Goal: Information Seeking & Learning: Learn about a topic

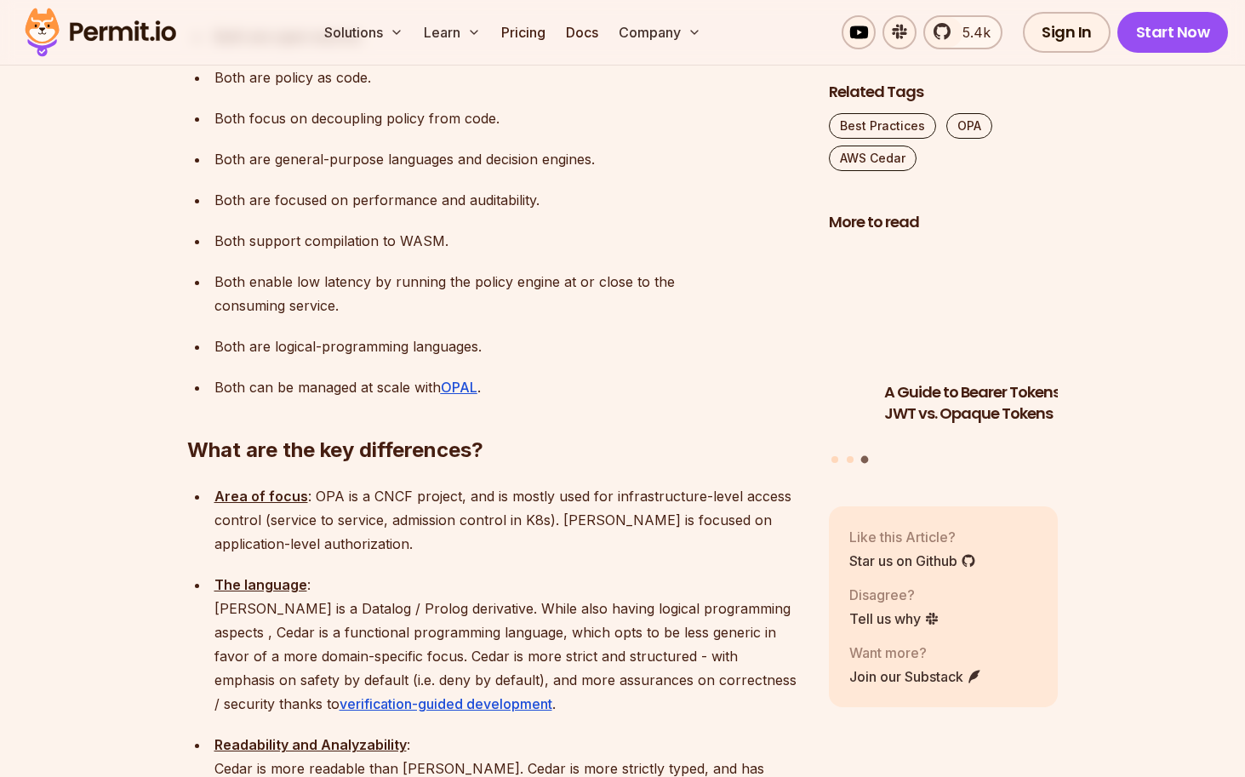
scroll to position [1635, 0]
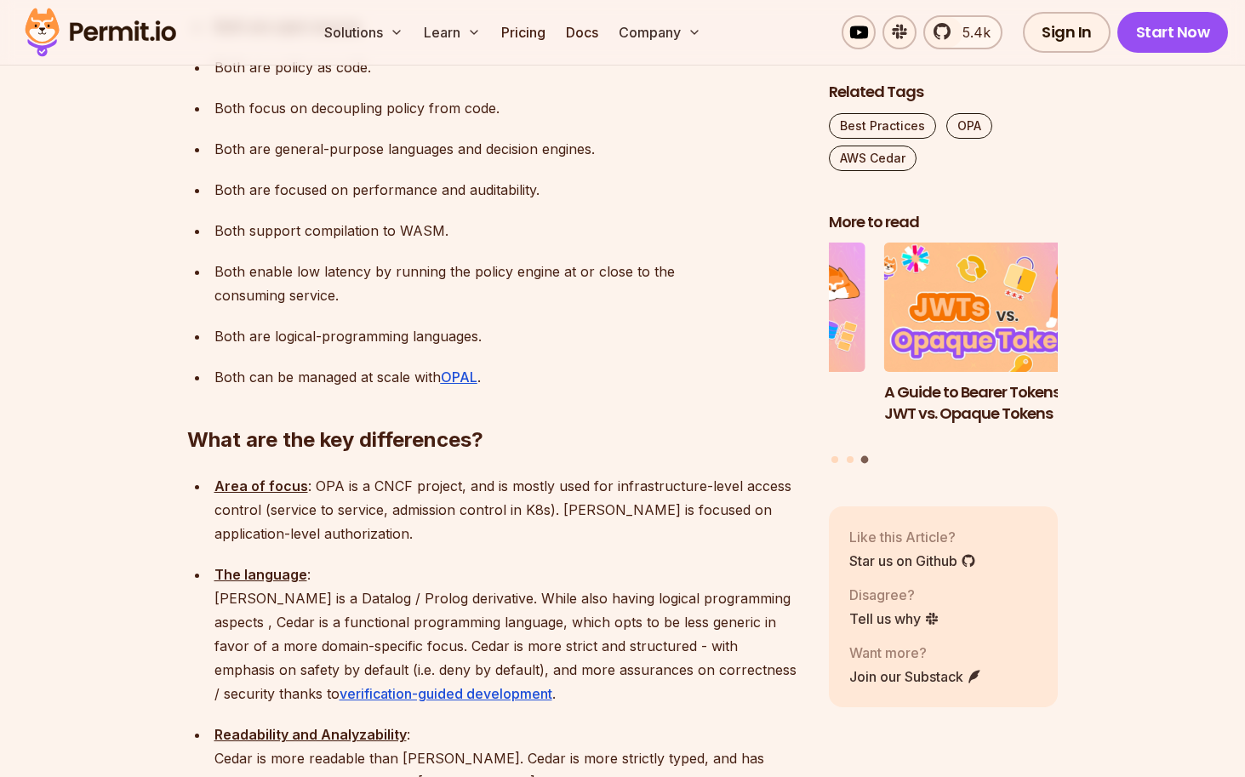
click at [388, 474] on p "Area of focus : OPA is a CNCF project, and is mostly used for infrastructure-le…" at bounding box center [507, 509] width 587 height 71
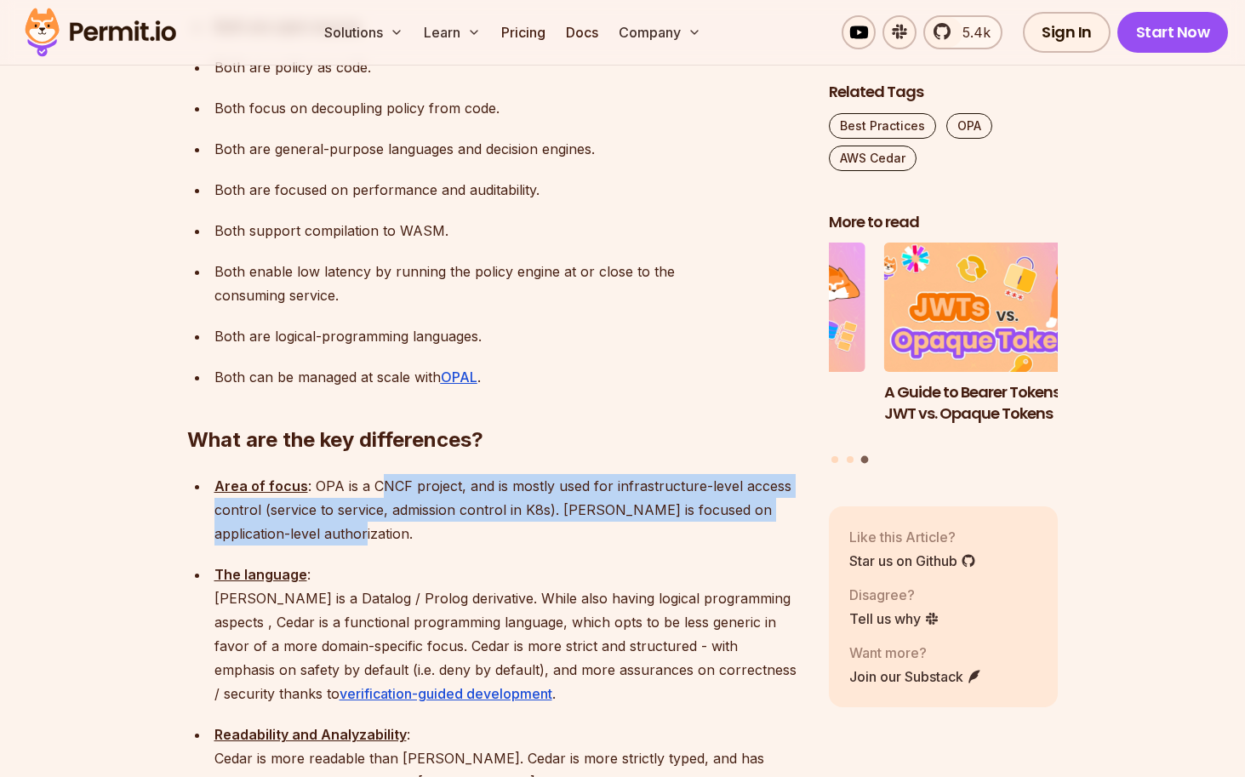
drag, startPoint x: 380, startPoint y: 392, endPoint x: 426, endPoint y: 435, distance: 63.8
click at [426, 474] on p "Area of focus : OPA is a CNCF project, and is mostly used for infrastructure-le…" at bounding box center [507, 509] width 587 height 71
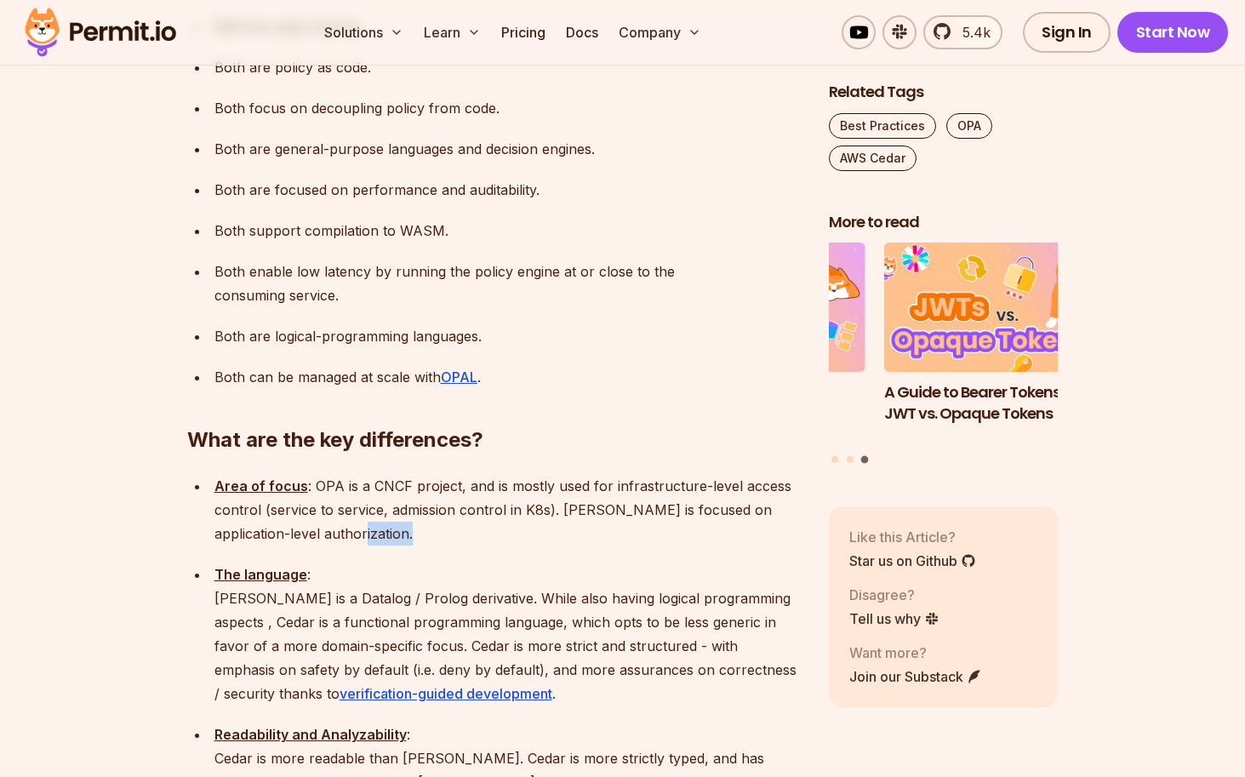
click at [426, 474] on p "Area of focus : OPA is a CNCF project, and is mostly used for infrastructure-le…" at bounding box center [507, 509] width 587 height 71
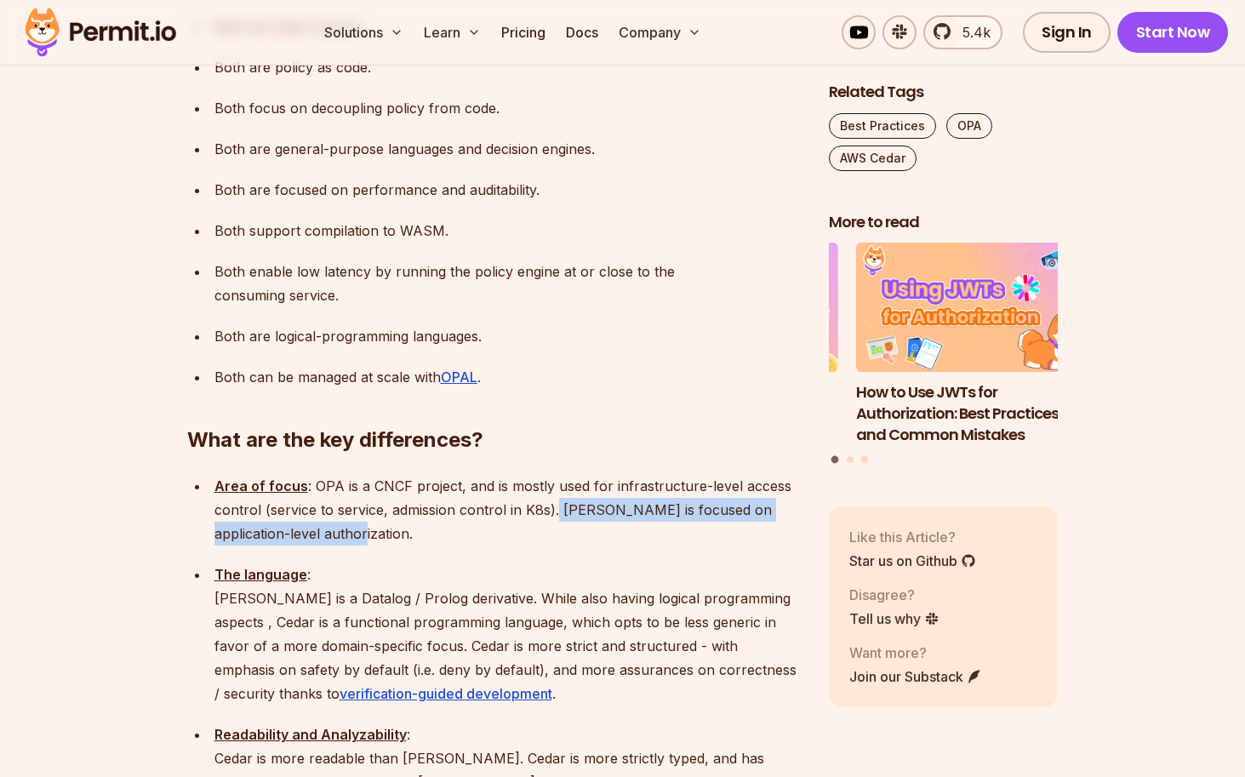
drag, startPoint x: 556, startPoint y: 417, endPoint x: 578, endPoint y: 449, distance: 39.2
click at [578, 474] on p "Area of focus : OPA is a CNCF project, and is mostly used for infrastructure-le…" at bounding box center [507, 509] width 587 height 71
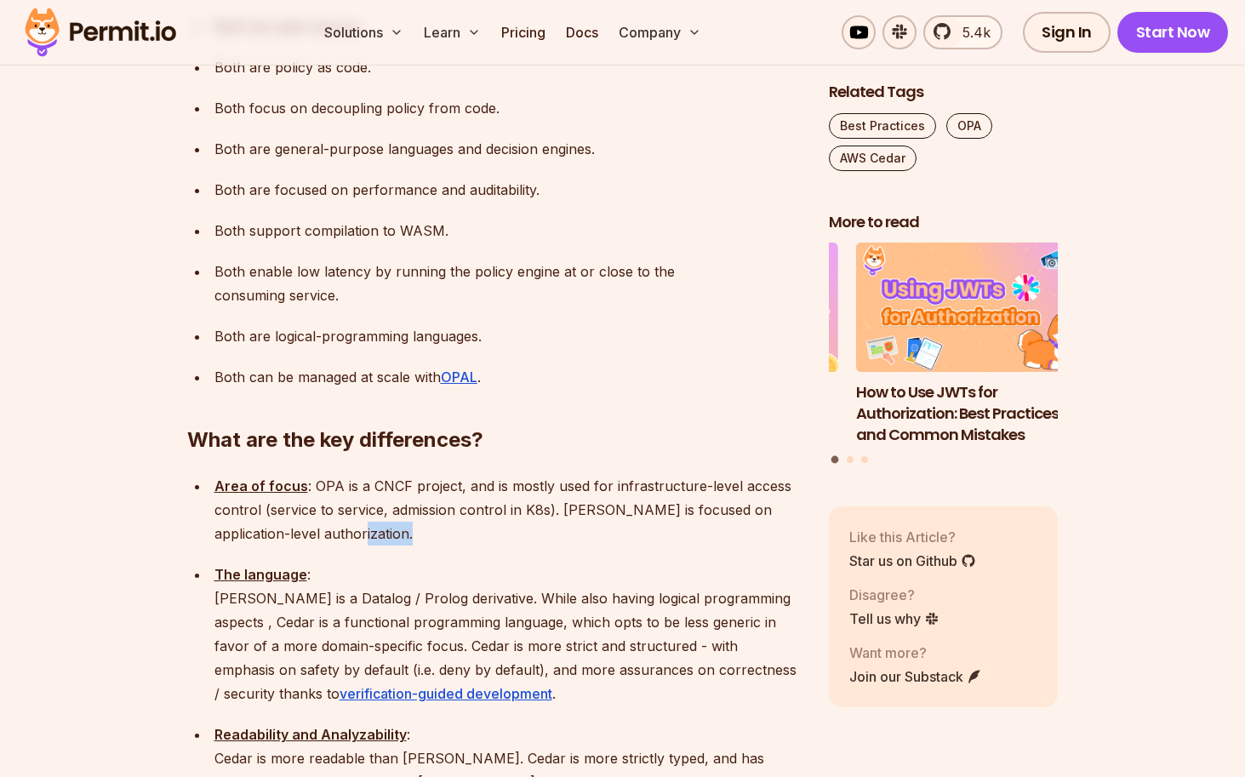
drag, startPoint x: 317, startPoint y: 428, endPoint x: 315, endPoint y: 463, distance: 34.9
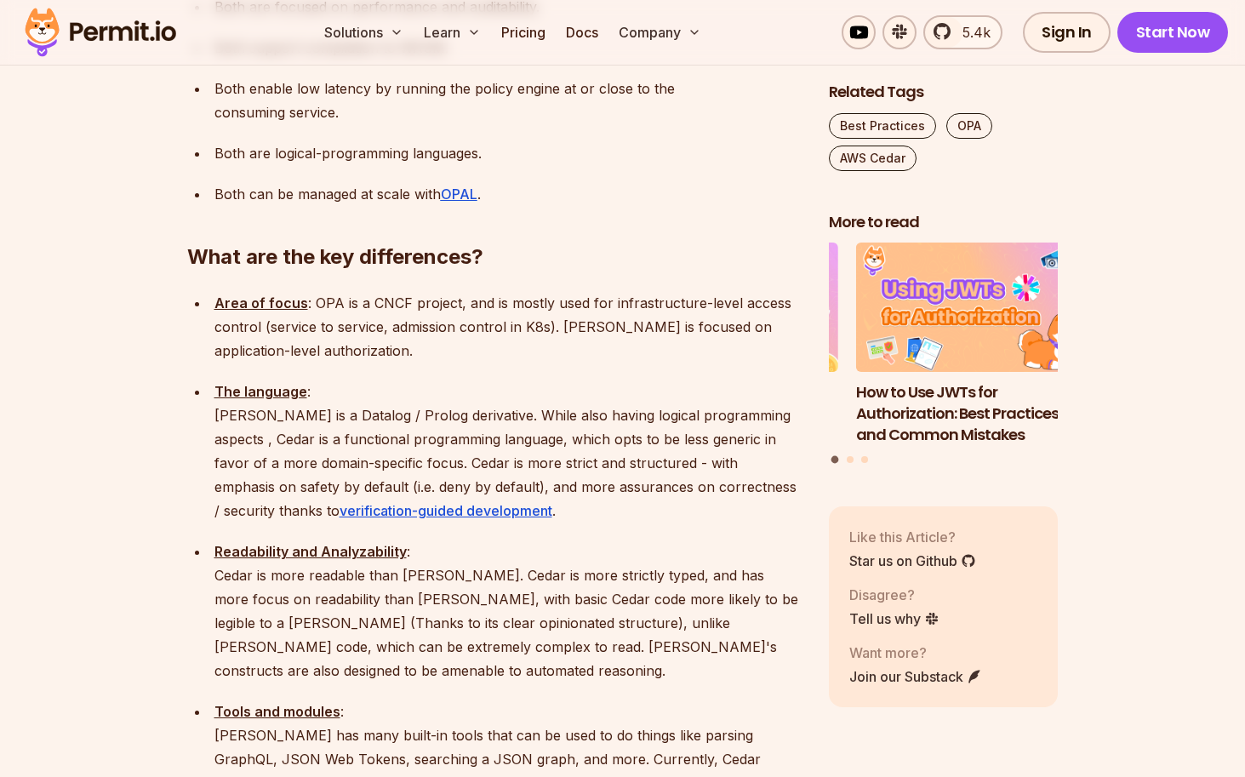
scroll to position [1839, 0]
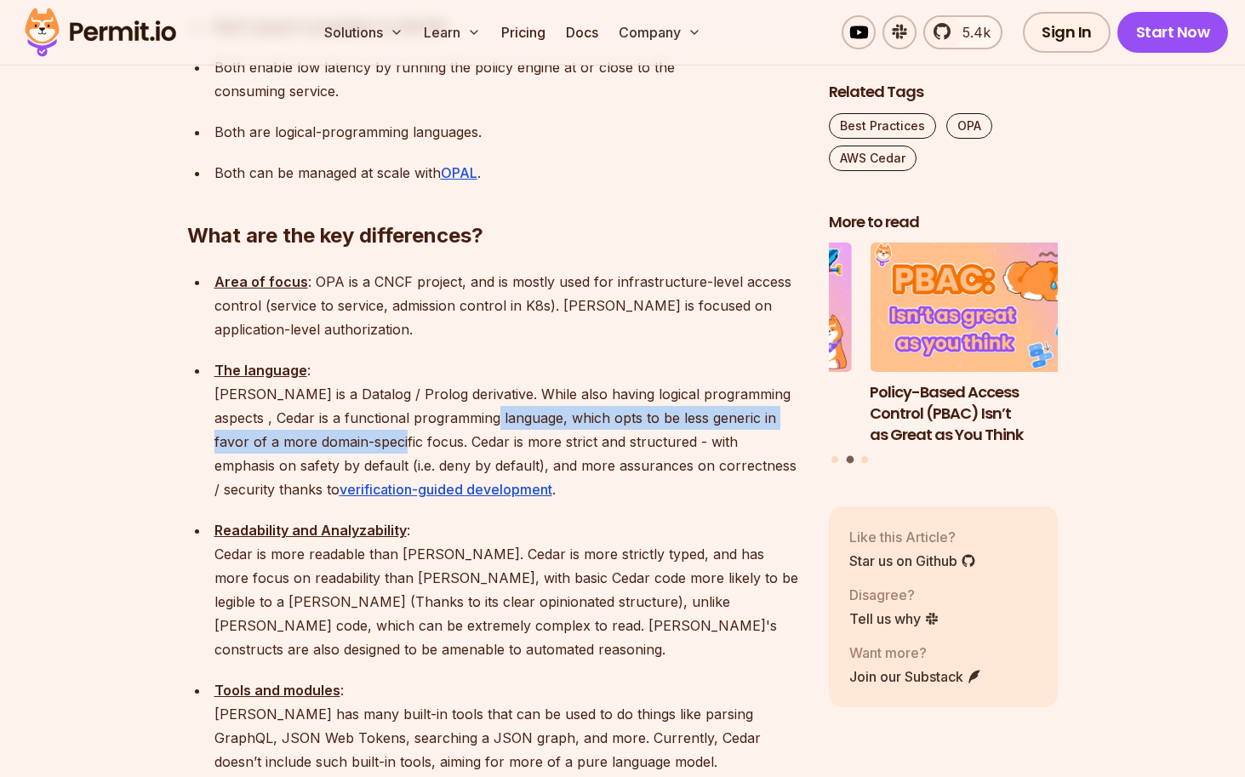
drag, startPoint x: 506, startPoint y: 328, endPoint x: 397, endPoint y: 351, distance: 112.2
click at [397, 358] on p "The language : [PERSON_NAME] is a Datalog / Prolog derivative. While also havin…" at bounding box center [507, 429] width 587 height 143
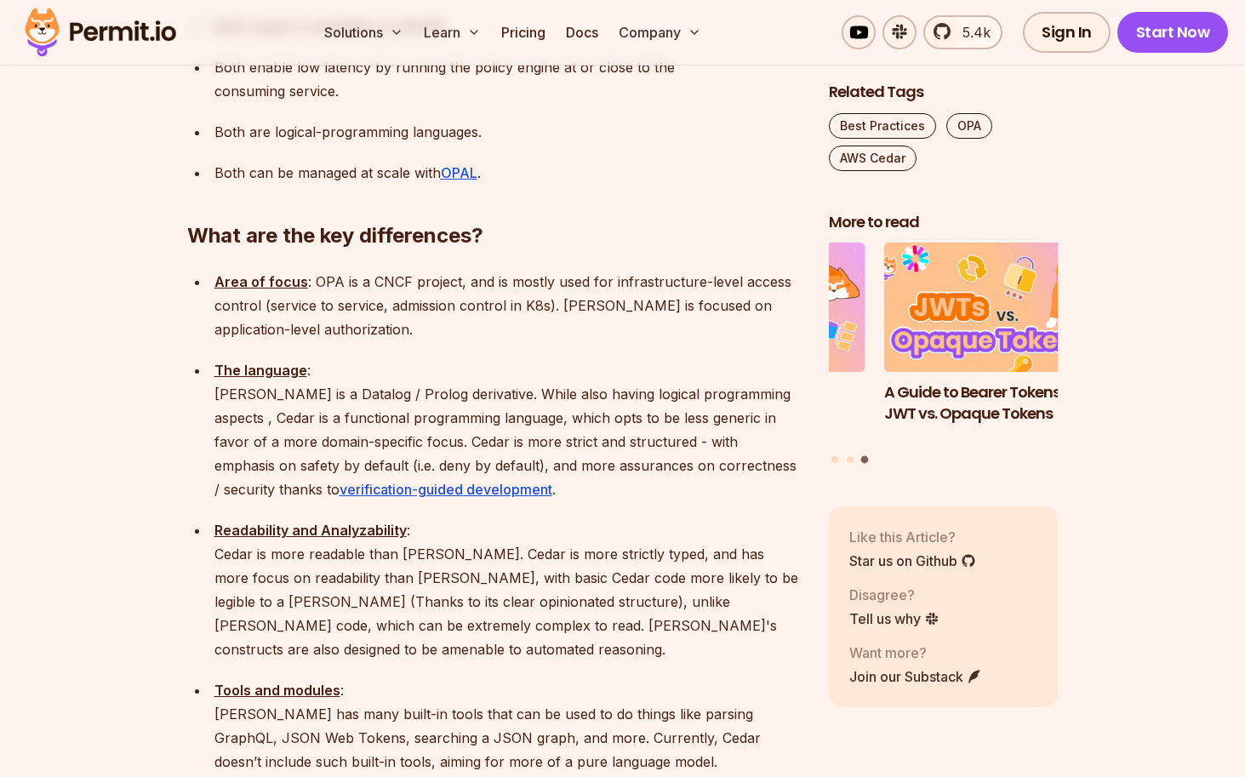
click at [451, 358] on p "The language : [PERSON_NAME] is a Datalog / Prolog derivative. While also havin…" at bounding box center [507, 429] width 587 height 143
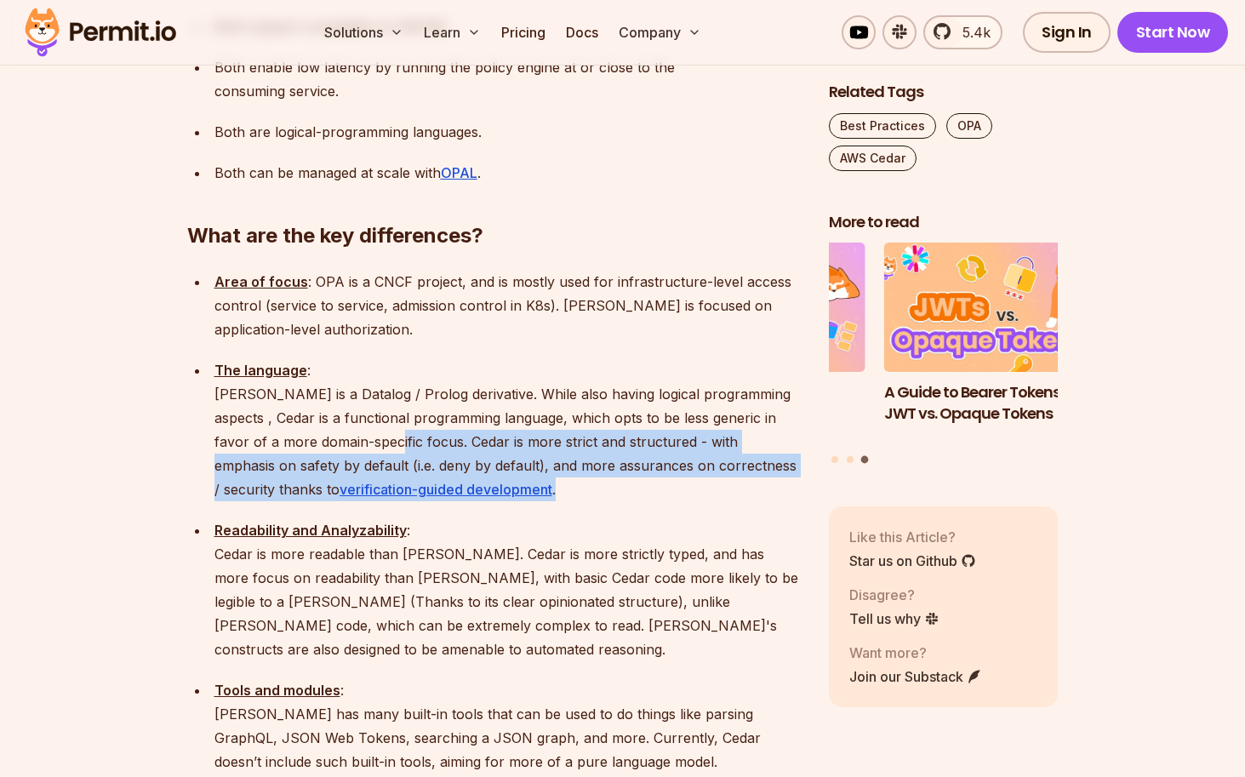
drag, startPoint x: 585, startPoint y: 386, endPoint x: 610, endPoint y: 399, distance: 28.5
click at [610, 399] on p "The language : [PERSON_NAME] is a Datalog / Prolog derivative. While also havin…" at bounding box center [507, 429] width 587 height 143
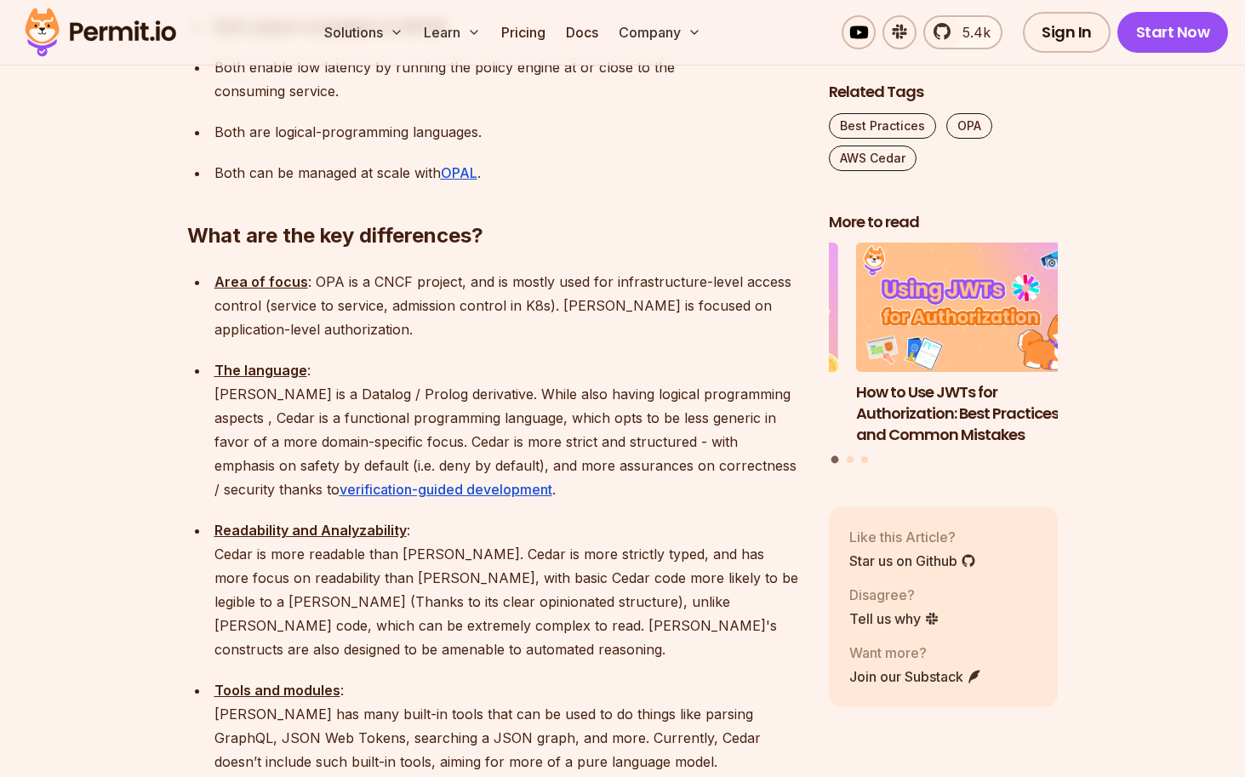
scroll to position [1941, 0]
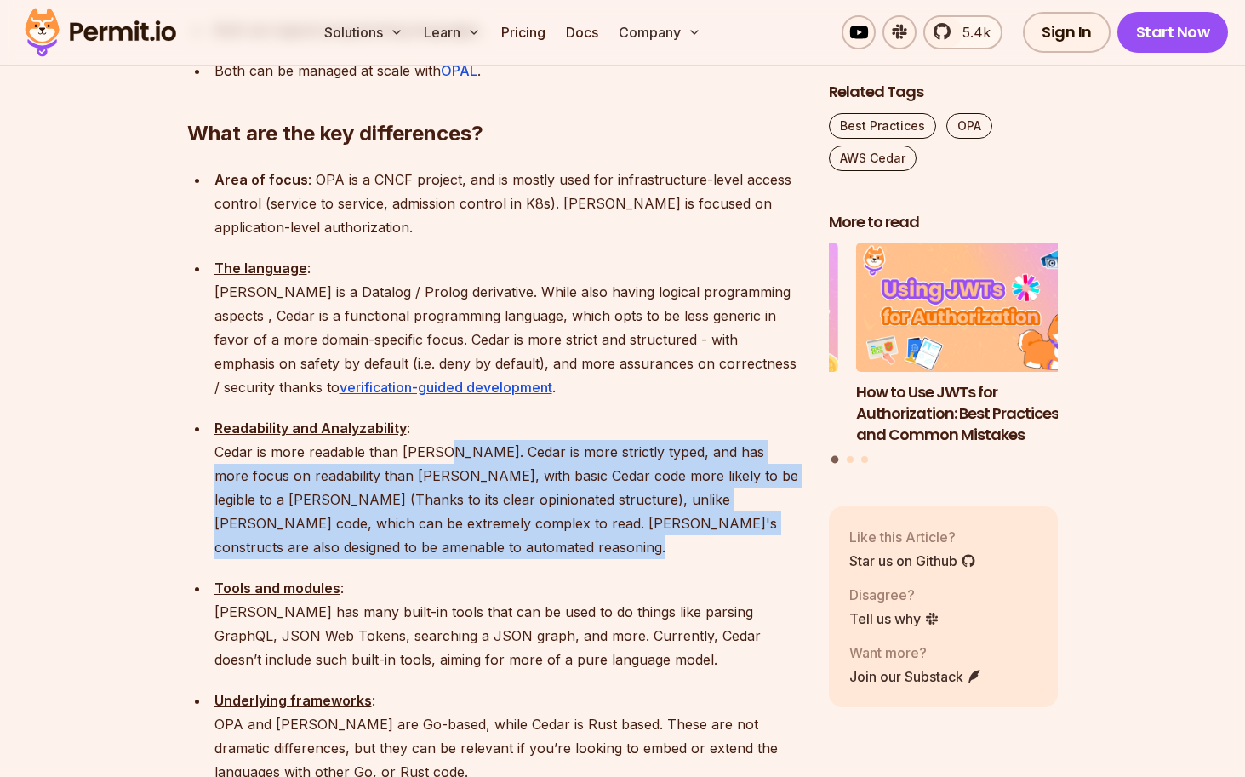
drag, startPoint x: 439, startPoint y: 360, endPoint x: 365, endPoint y: 446, distance: 113.5
click at [365, 446] on ul "Area of focus : OPA is a CNCF project, and is mostly used for infrastructure-le…" at bounding box center [494, 752] width 615 height 1168
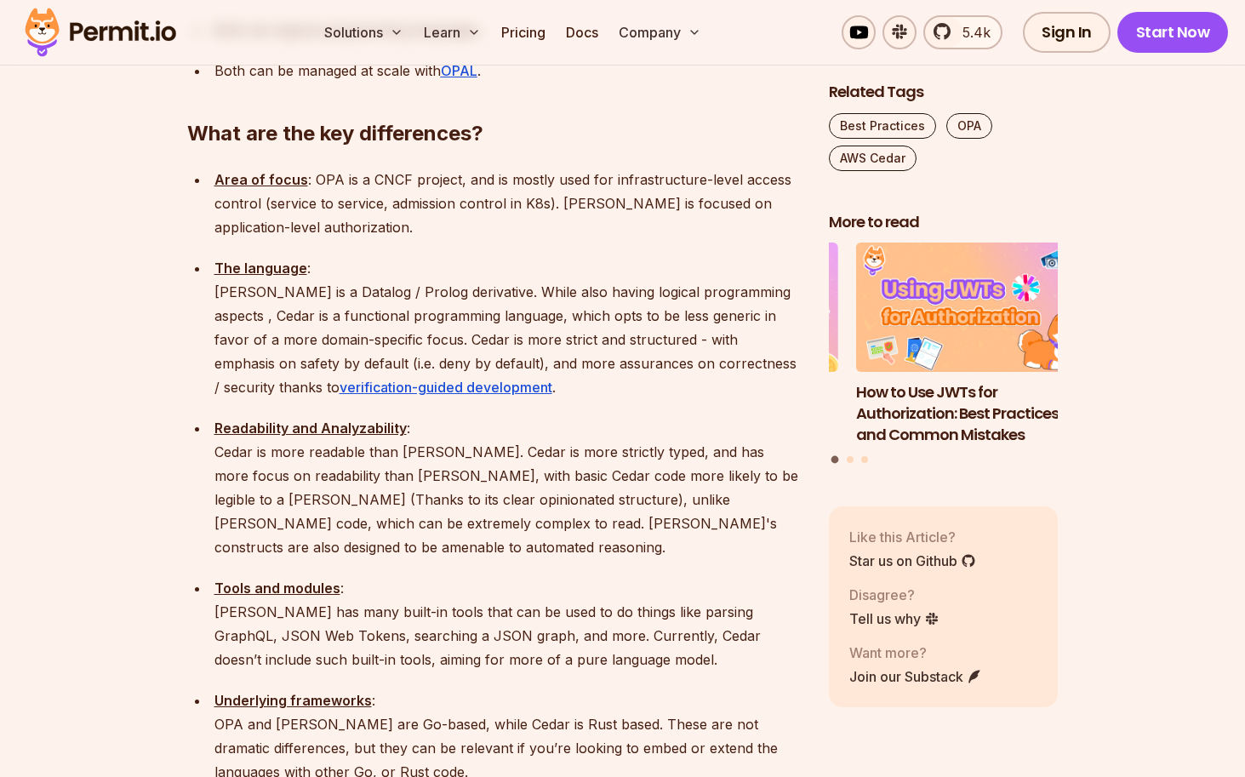
scroll to position [2146, 0]
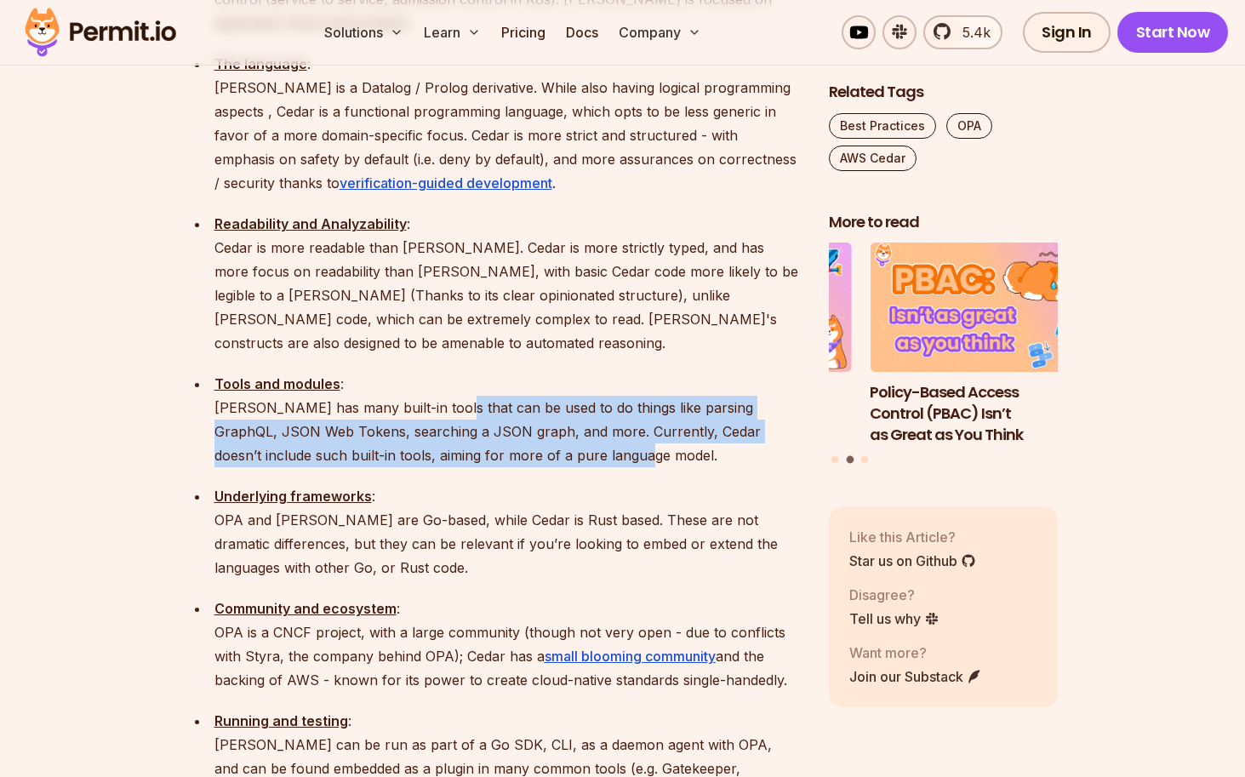
drag, startPoint x: 457, startPoint y: 285, endPoint x: 606, endPoint y: 345, distance: 160.4
click at [607, 372] on p "Tools and modules : [PERSON_NAME] has many built-in tools that can be used to d…" at bounding box center [507, 419] width 587 height 95
click at [606, 372] on p "Tools and modules : [PERSON_NAME] has many built-in tools that can be used to d…" at bounding box center [507, 419] width 587 height 95
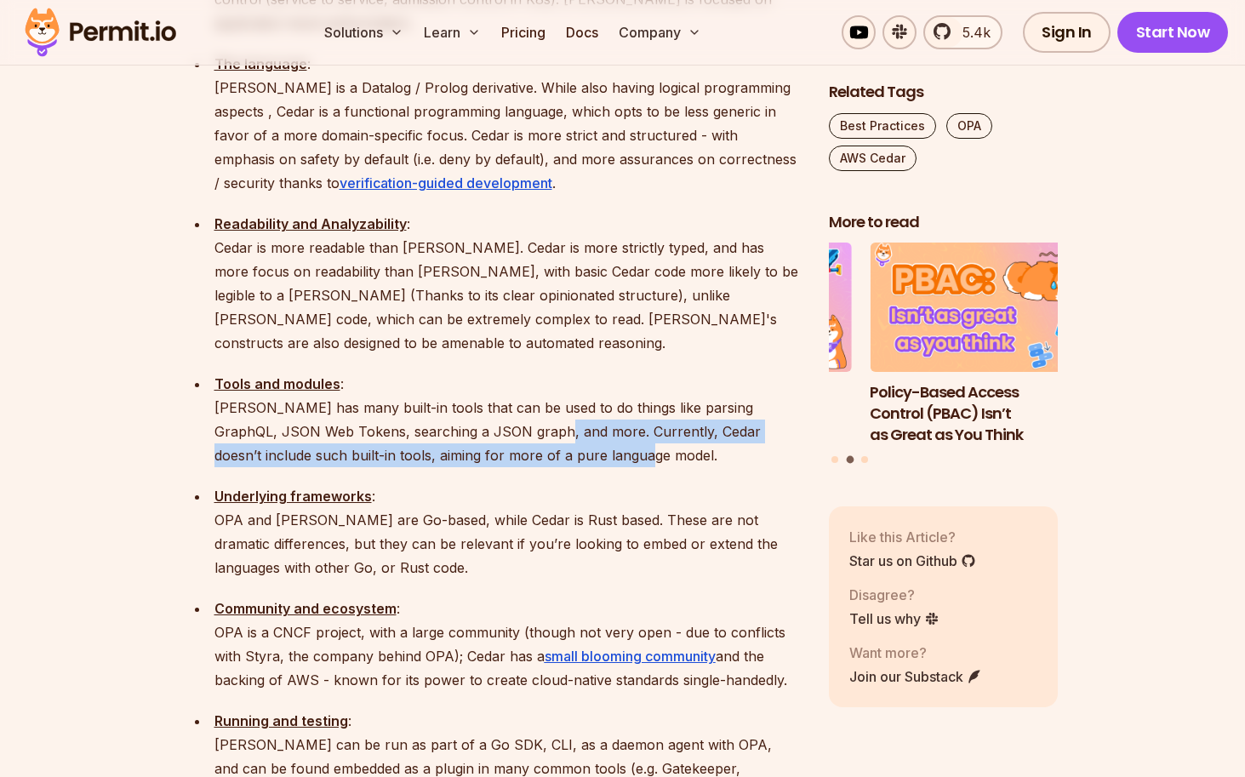
drag, startPoint x: 519, startPoint y: 313, endPoint x: 583, endPoint y: 346, distance: 71.9
click at [583, 372] on p "Tools and modules : [PERSON_NAME] has many built-in tools that can be used to d…" at bounding box center [507, 419] width 587 height 95
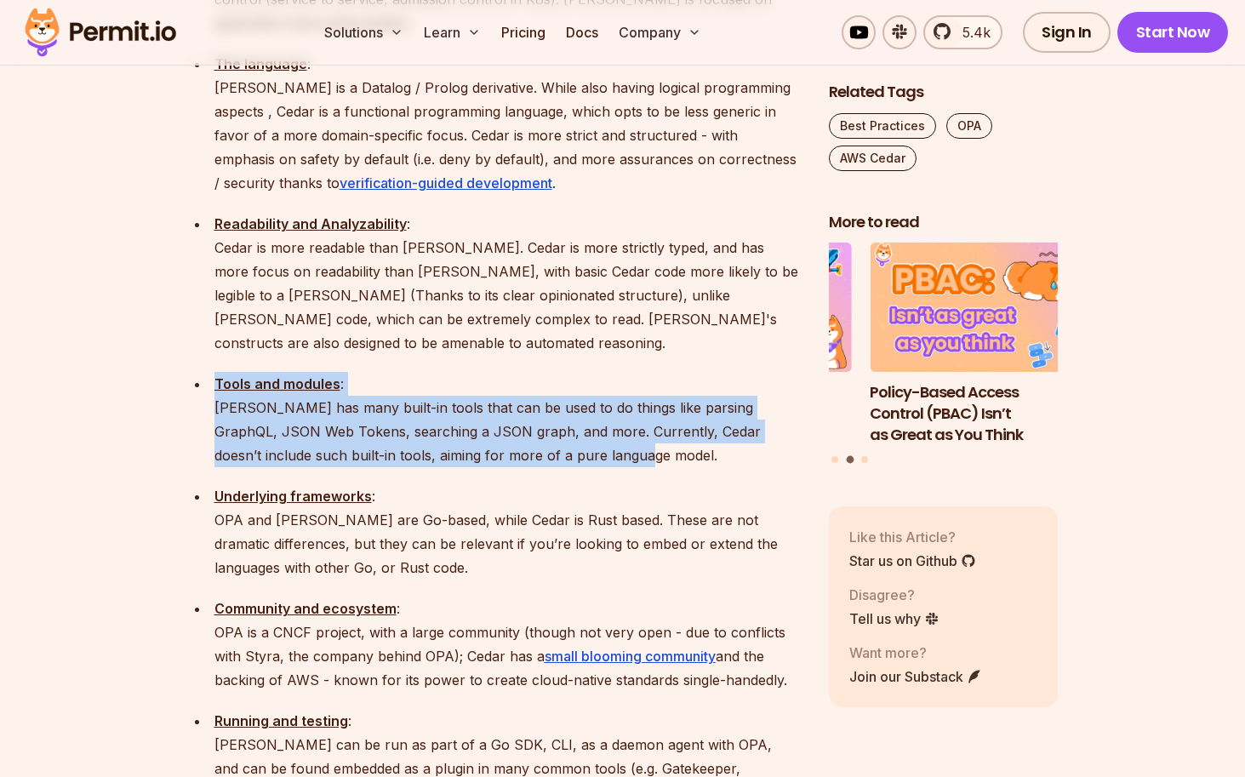
drag, startPoint x: 444, startPoint y: 314, endPoint x: 201, endPoint y: 294, distance: 244.3
click at [199, 287] on ul "Area of focus : OPA is a CNCF project, and is mostly used for infrastructure-le…" at bounding box center [494, 547] width 615 height 1168
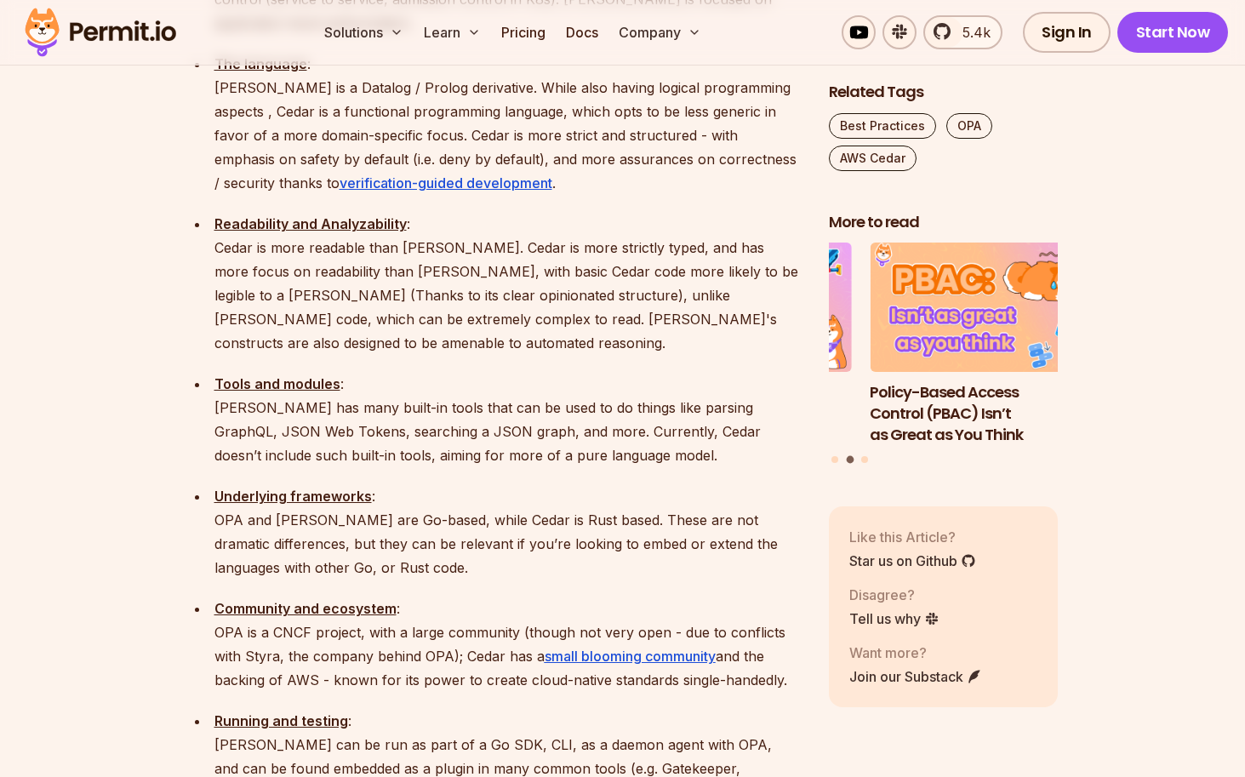
click at [243, 372] on p "Tools and modules : [PERSON_NAME] has many built-in tools that can be used to d…" at bounding box center [507, 419] width 587 height 95
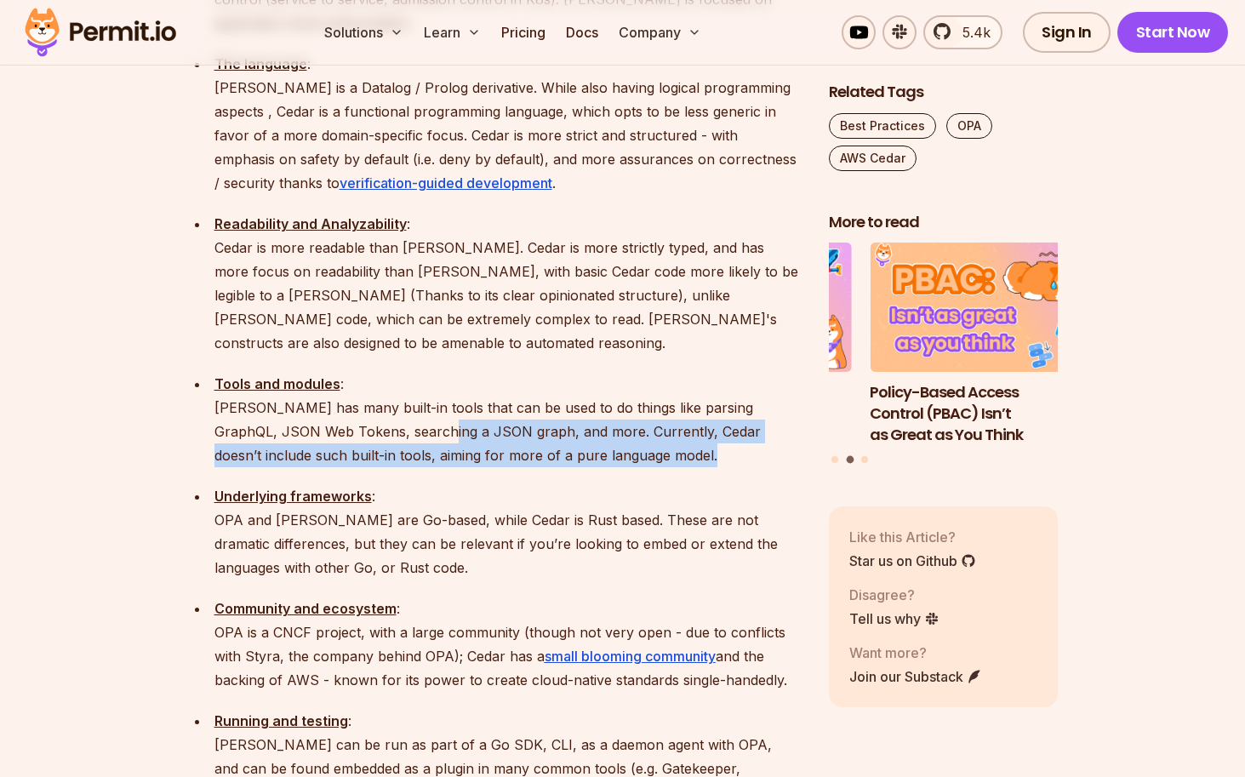
drag, startPoint x: 540, startPoint y: 337, endPoint x: 602, endPoint y: 366, distance: 68.5
click at [602, 366] on ul "Area of focus : OPA is a CNCF project, and is mostly used for infrastructure-le…" at bounding box center [494, 547] width 615 height 1168
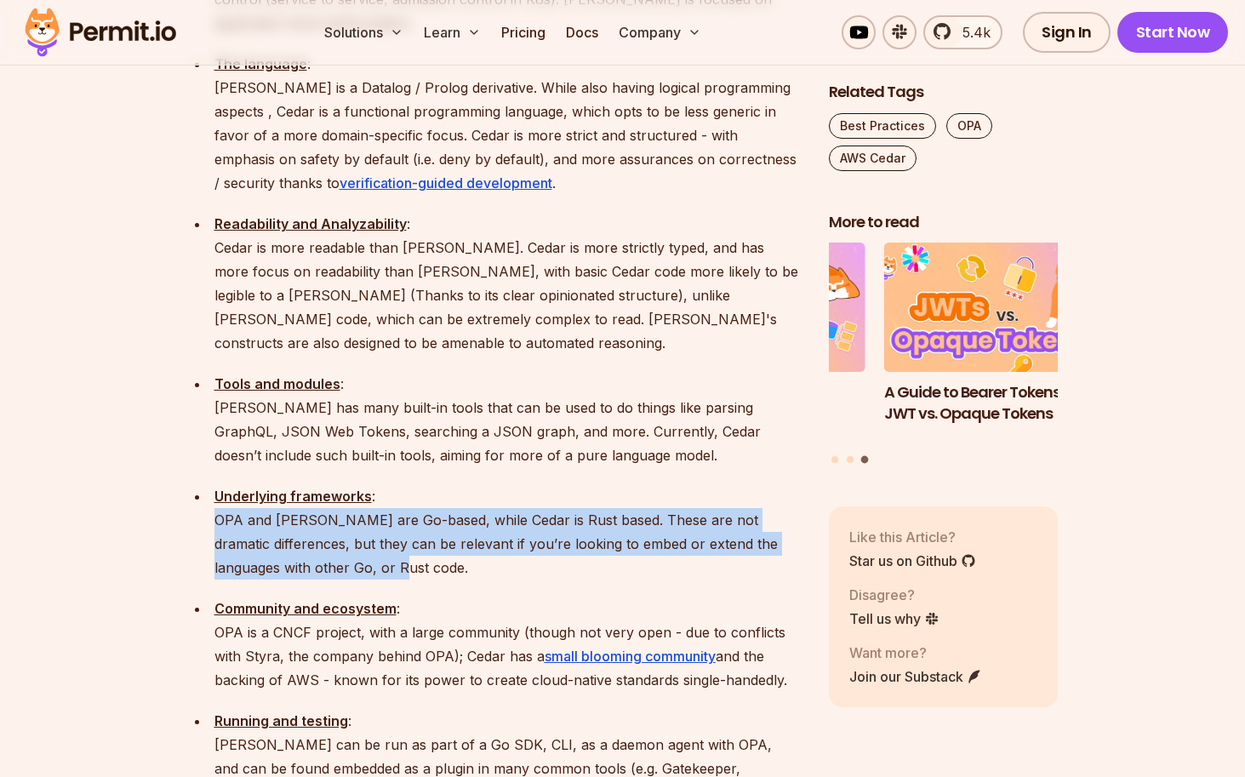
drag, startPoint x: 212, startPoint y: 403, endPoint x: 440, endPoint y: 465, distance: 236.4
click at [440, 484] on li "Underlying frameworks : OPA and [PERSON_NAME] are Go-based, while Cedar is Rust…" at bounding box center [505, 531] width 592 height 95
click at [440, 484] on p "Underlying frameworks : OPA and [PERSON_NAME] are Go-based, while Cedar is Rust…" at bounding box center [507, 531] width 587 height 95
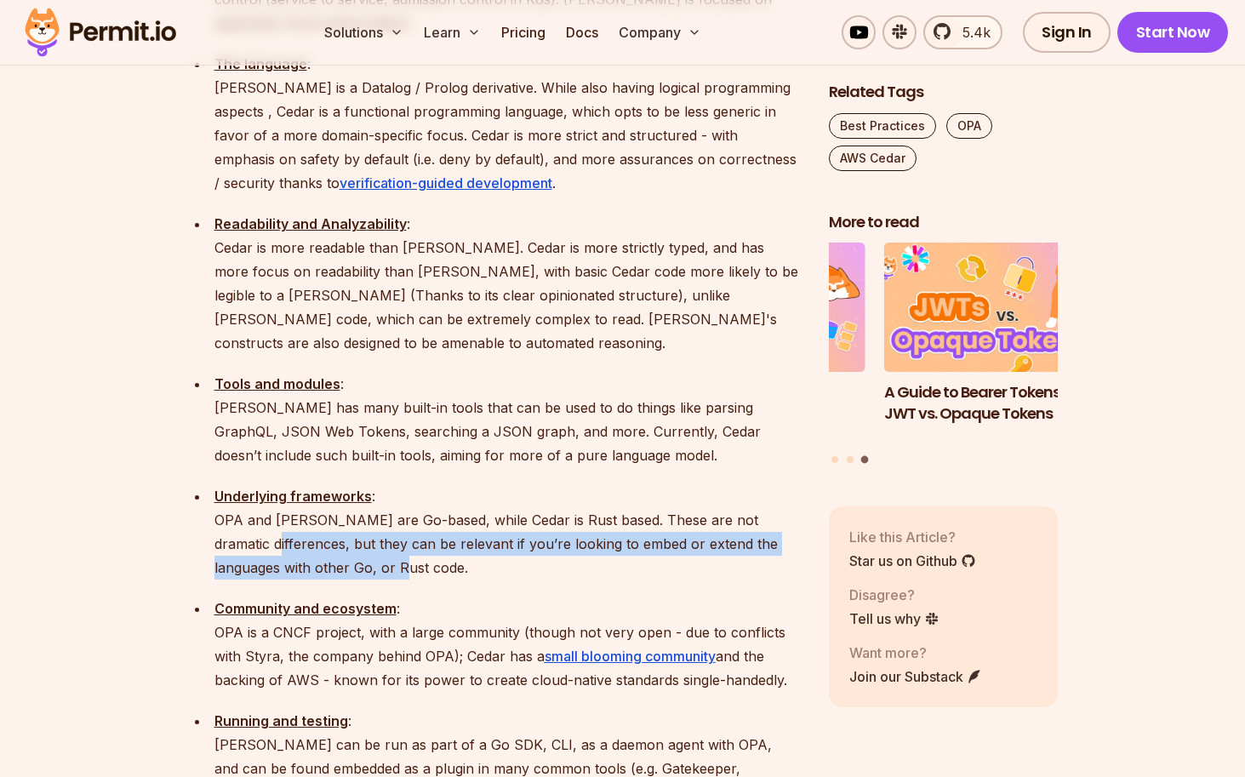
drag, startPoint x: 410, startPoint y: 446, endPoint x: 282, endPoint y: 422, distance: 130.7
click at [282, 484] on p "Underlying frameworks : OPA and [PERSON_NAME] are Go-based, while Cedar is Rust…" at bounding box center [507, 531] width 587 height 95
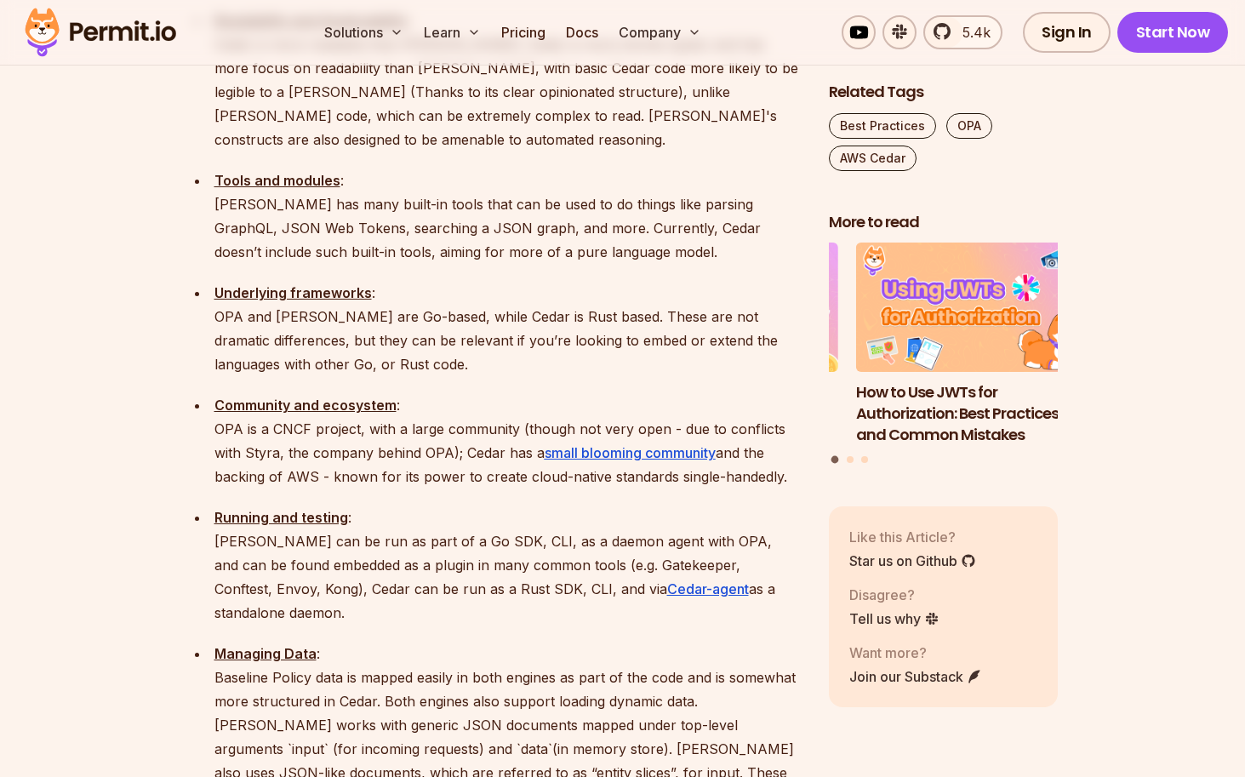
scroll to position [2350, 0]
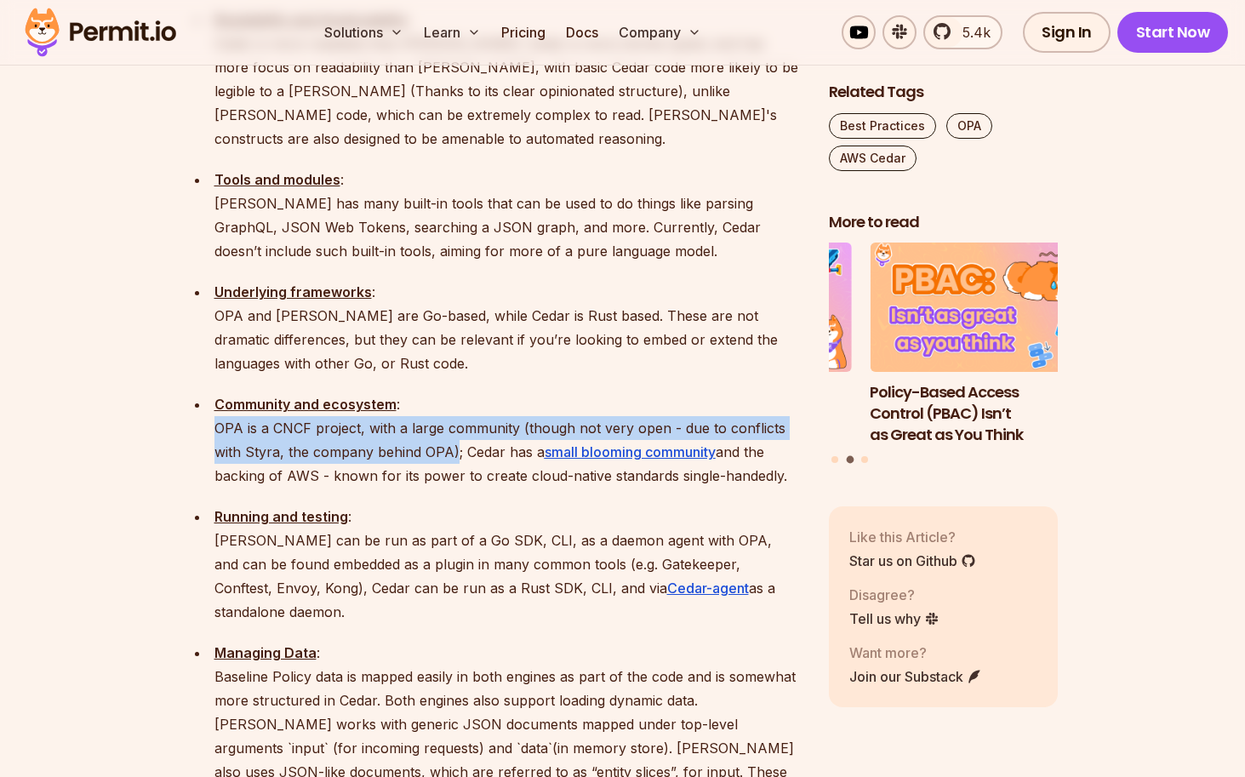
drag, startPoint x: 456, startPoint y: 337, endPoint x: 197, endPoint y: 315, distance: 259.7
click at [197, 315] on ul "Area of focus : OPA is a CNCF project, and is mostly used for infrastructure-le…" at bounding box center [494, 343] width 615 height 1168
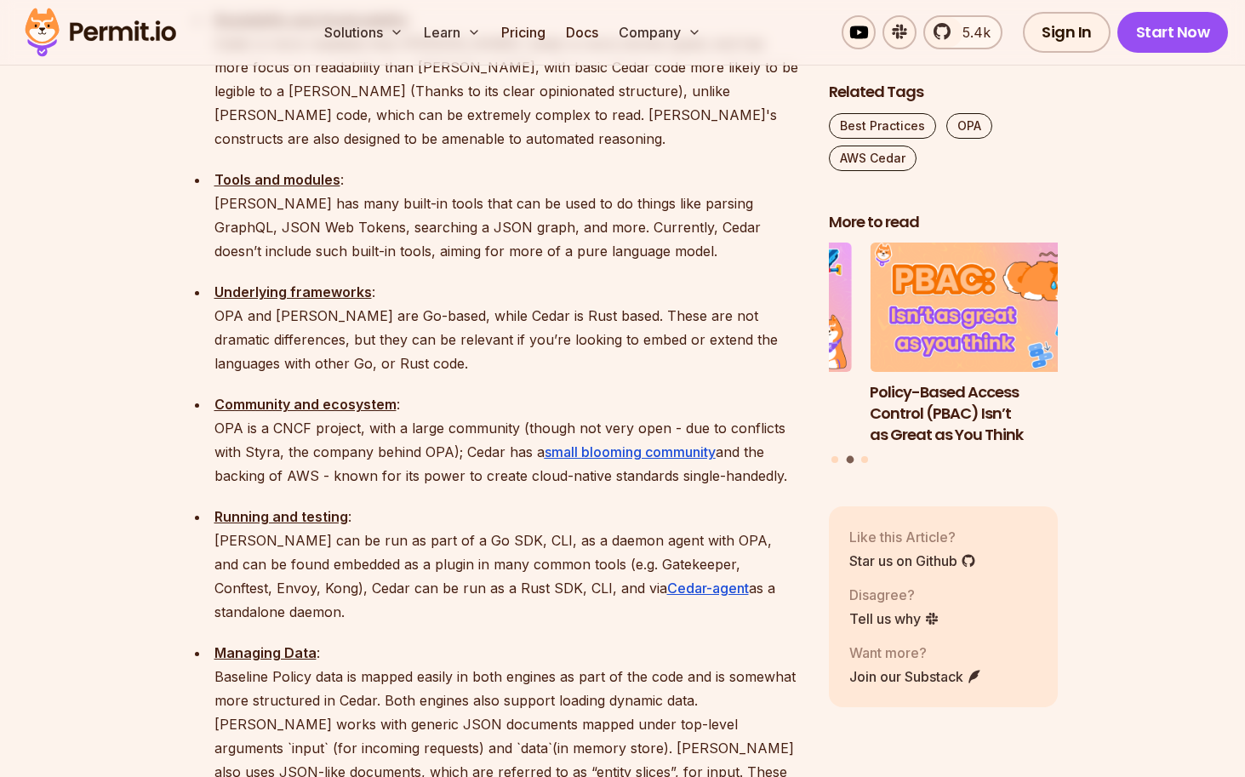
click at [411, 392] on p "Community and ecosystem : OPA is a CNCF project, with a large community (though…" at bounding box center [507, 439] width 587 height 95
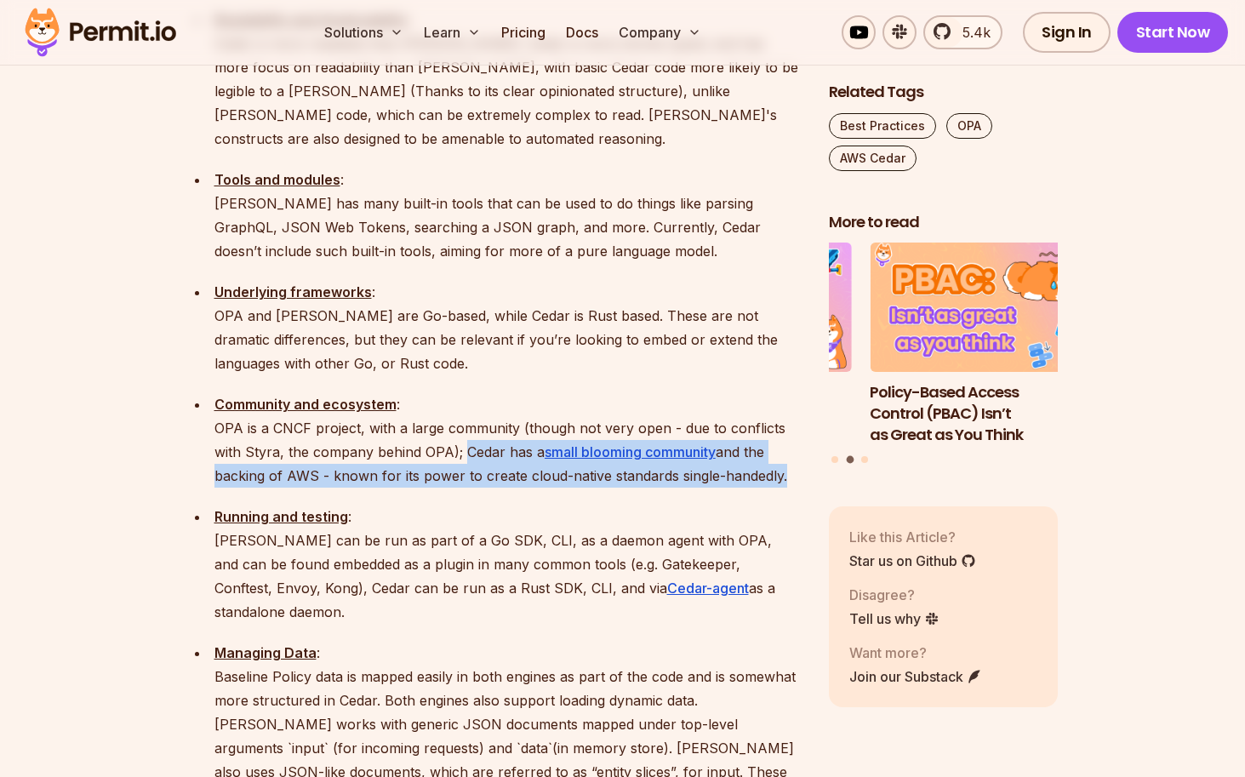
drag, startPoint x: 464, startPoint y: 330, endPoint x: 490, endPoint y: 378, distance: 54.5
click at [490, 378] on ul "Area of focus : OPA is a CNCF project, and is mostly used for infrastructure-le…" at bounding box center [494, 343] width 615 height 1168
click at [489, 379] on ul "Area of focus : OPA is a CNCF project, and is mostly used for infrastructure-le…" at bounding box center [494, 343] width 615 height 1168
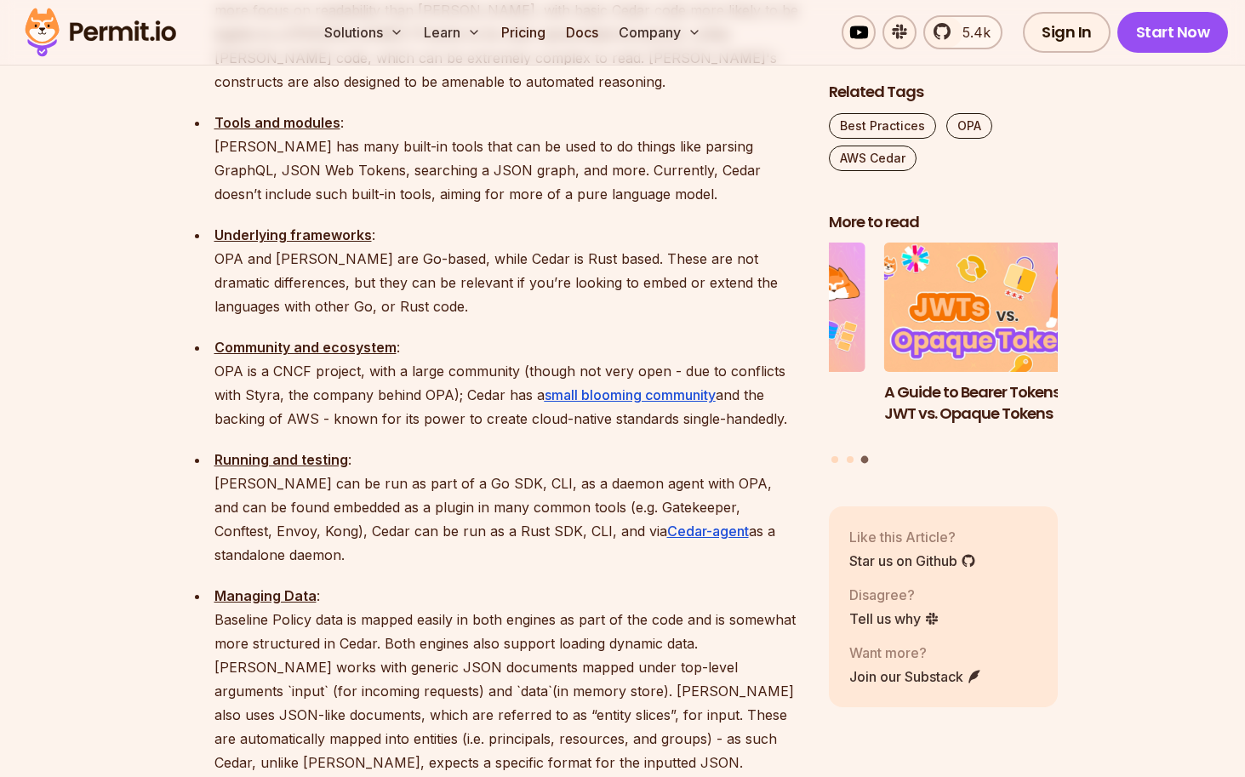
scroll to position [2452, 0]
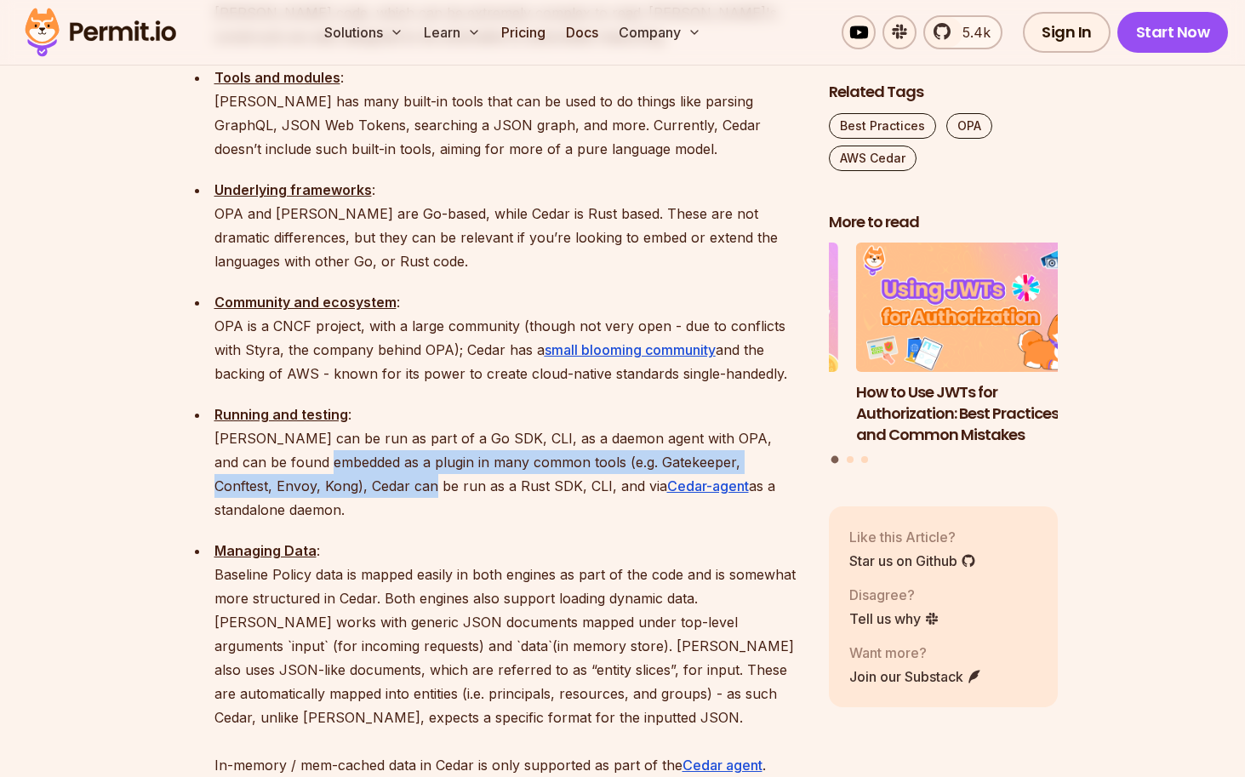
drag, startPoint x: 405, startPoint y: 345, endPoint x: 334, endPoint y: 375, distance: 77.8
click at [334, 403] on p "Running and testing : [PERSON_NAME] can be run as part of a Go SDK, CLI, as a d…" at bounding box center [507, 462] width 587 height 119
drag, startPoint x: 256, startPoint y: 369, endPoint x: 778, endPoint y: 380, distance: 521.8
click at [778, 403] on li "Running and testing : [PERSON_NAME] can be run as part of a Go SDK, CLI, as a d…" at bounding box center [505, 462] width 592 height 119
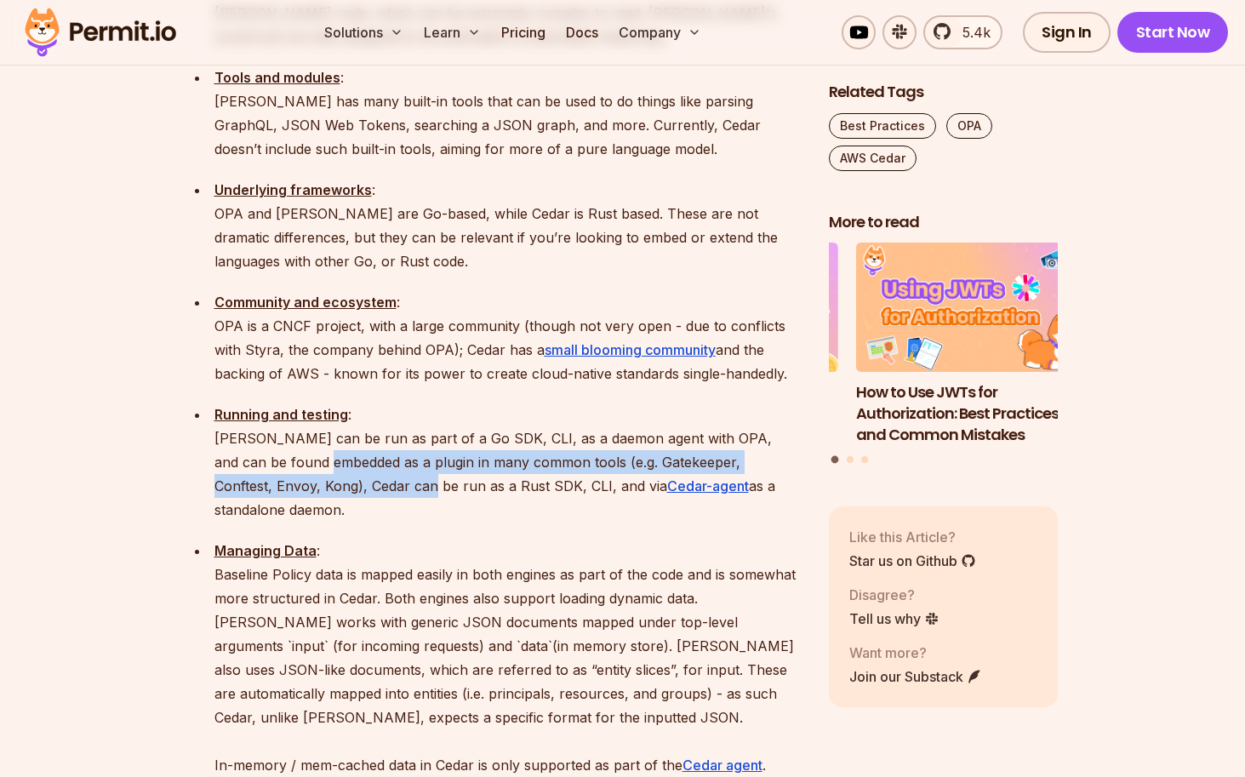
click at [778, 403] on p "Running and testing : [PERSON_NAME] can be run as part of a Go SDK, CLI, as a d…" at bounding box center [507, 462] width 587 height 119
drag, startPoint x: 773, startPoint y: 370, endPoint x: 317, endPoint y: 500, distance: 473.4
click at [317, 500] on ul "Area of focus : OPA is a CNCF project, and is mostly used for infrastructure-le…" at bounding box center [494, 241] width 615 height 1168
click at [317, 539] on p "Managing Data : Baseline Policy data is mapped easily in both engines as part o…" at bounding box center [507, 682] width 587 height 286
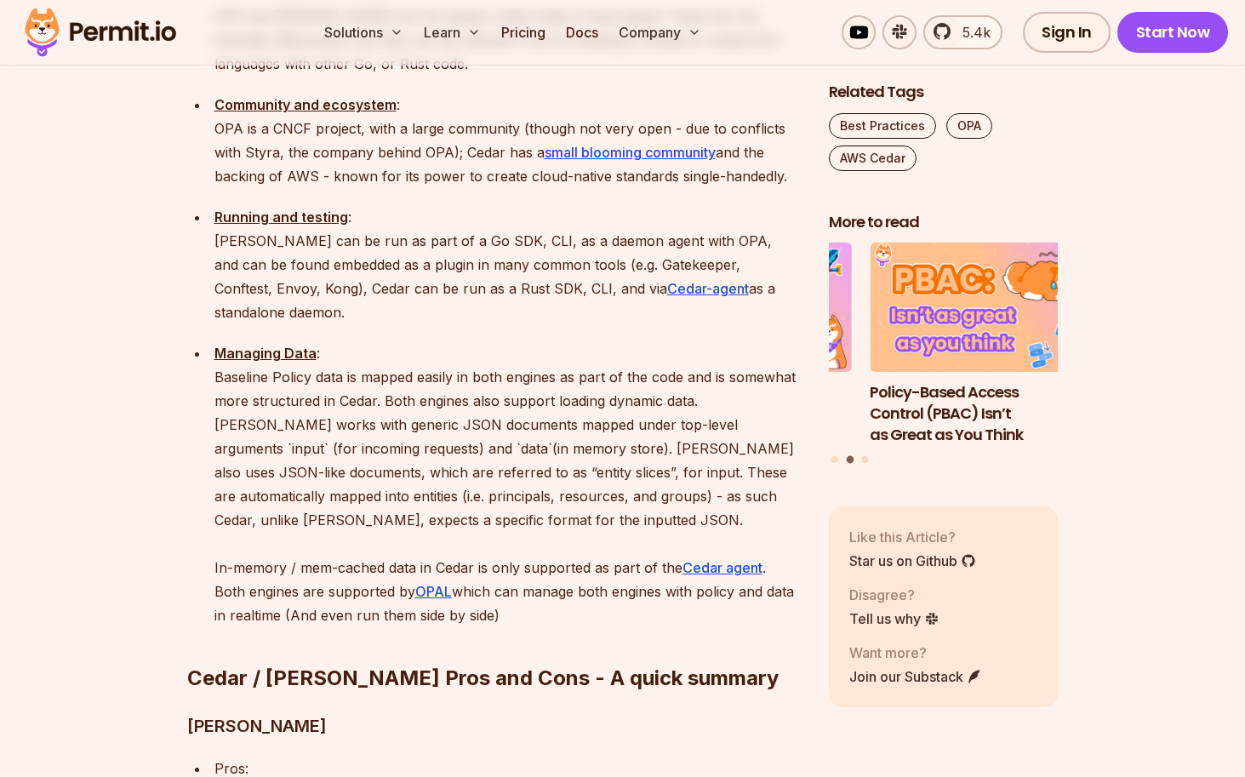
scroll to position [2656, 0]
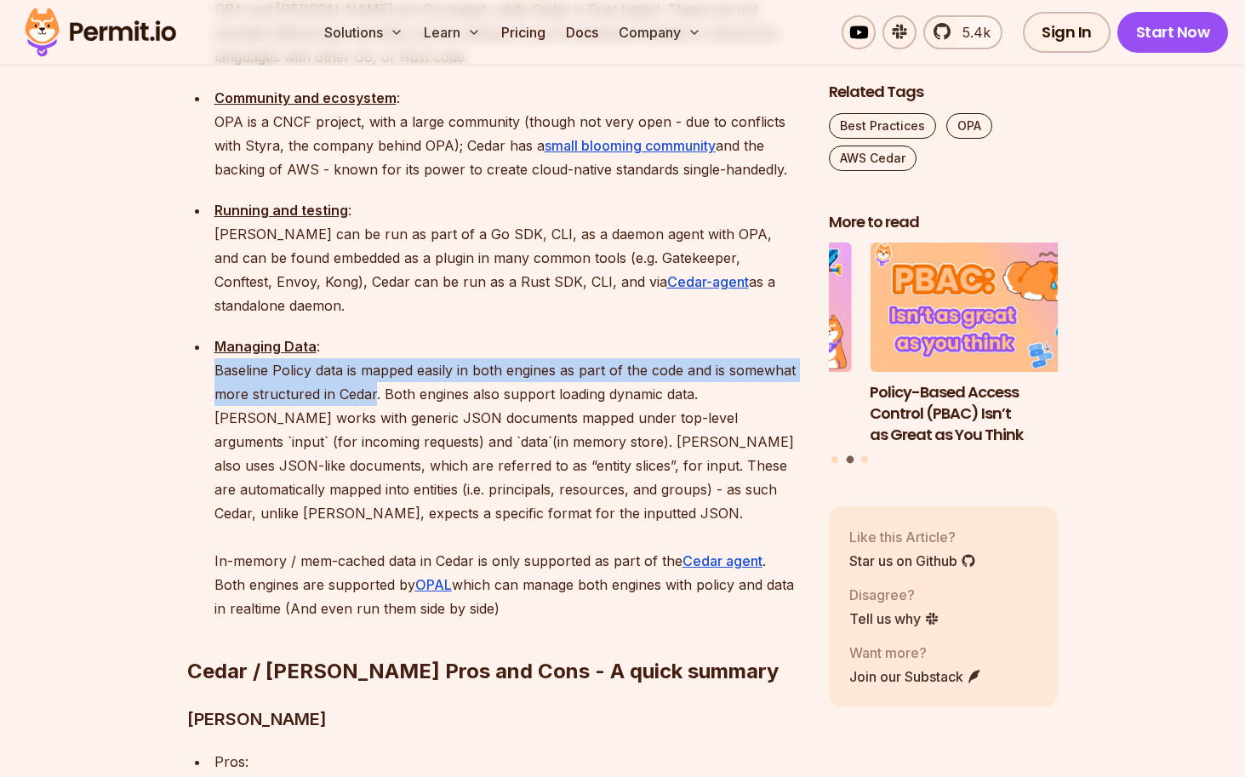
drag, startPoint x: 213, startPoint y: 234, endPoint x: 376, endPoint y: 260, distance: 165.4
click at [376, 334] on p "Managing Data : Baseline Policy data is mapped easily in both engines as part o…" at bounding box center [507, 477] width 587 height 286
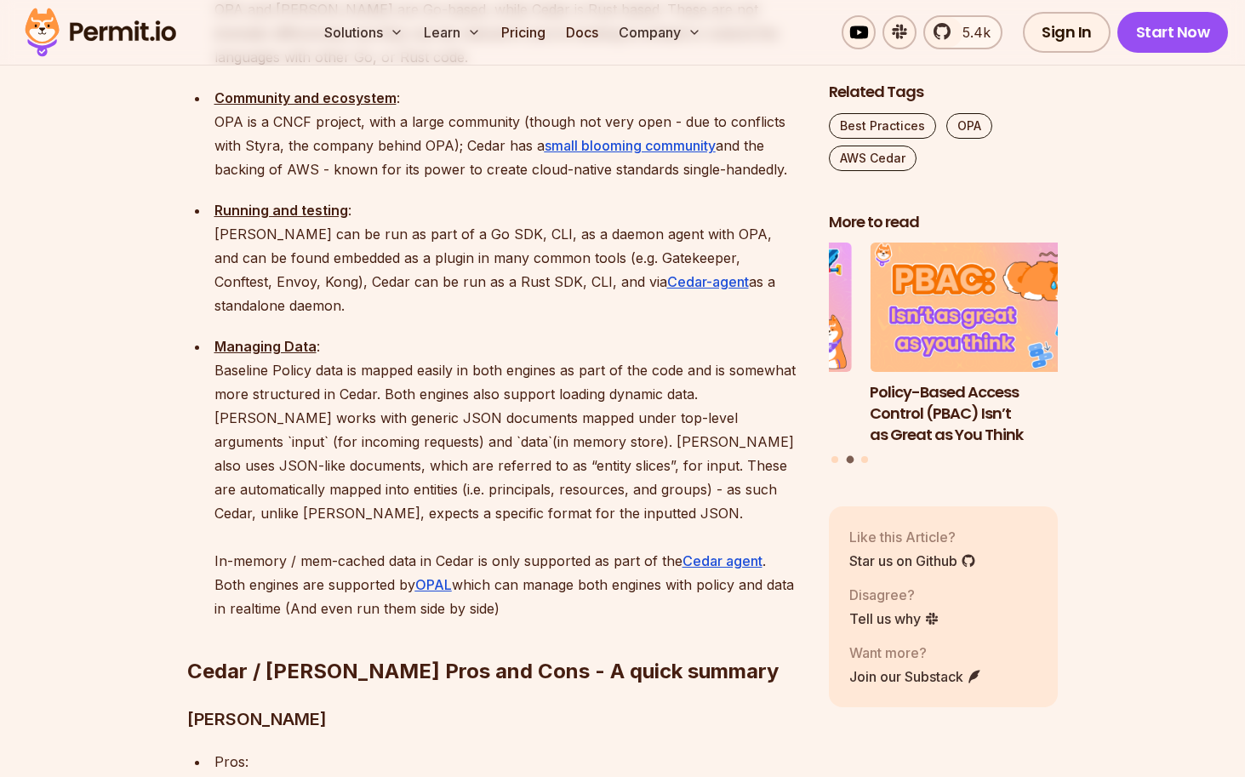
click at [376, 334] on p "Managing Data : Baseline Policy data is mapped easily in both engines as part o…" at bounding box center [507, 477] width 587 height 286
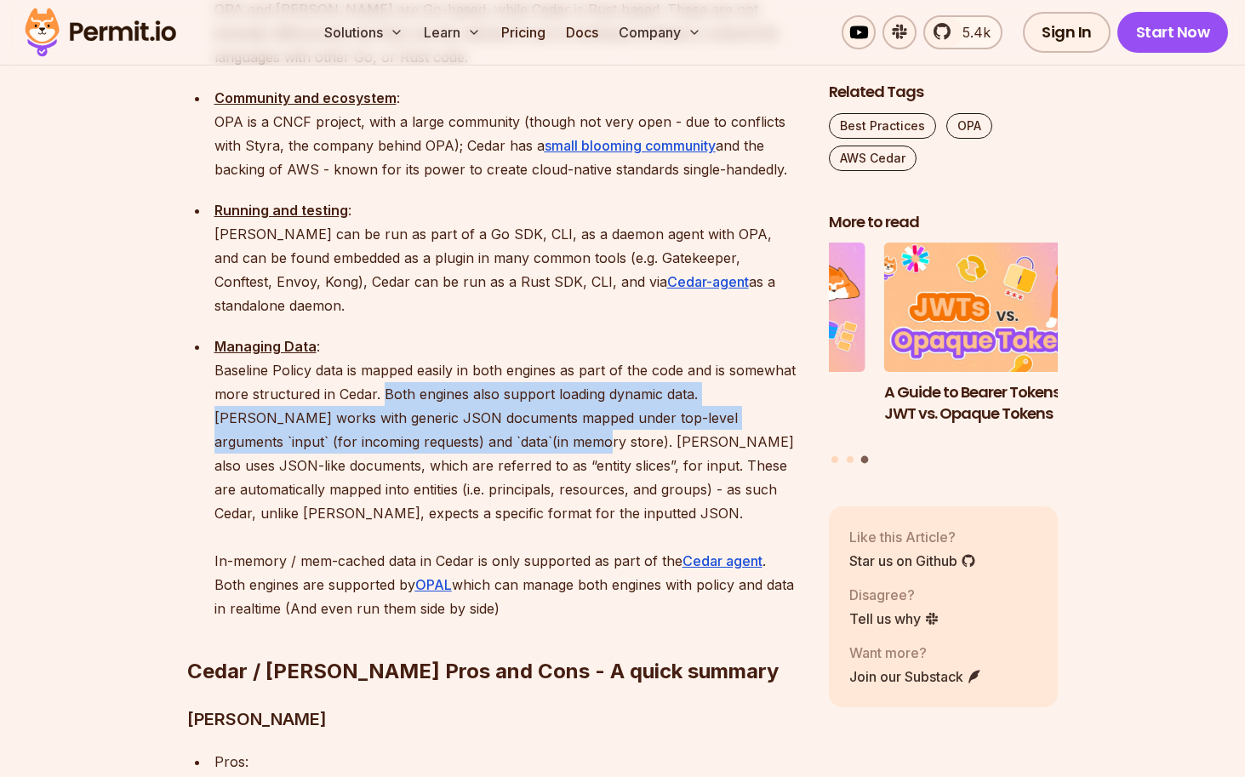
drag, startPoint x: 383, startPoint y: 259, endPoint x: 460, endPoint y: 303, distance: 88.5
click at [460, 334] on p "Managing Data : Baseline Policy data is mapped easily in both engines as part o…" at bounding box center [507, 477] width 587 height 286
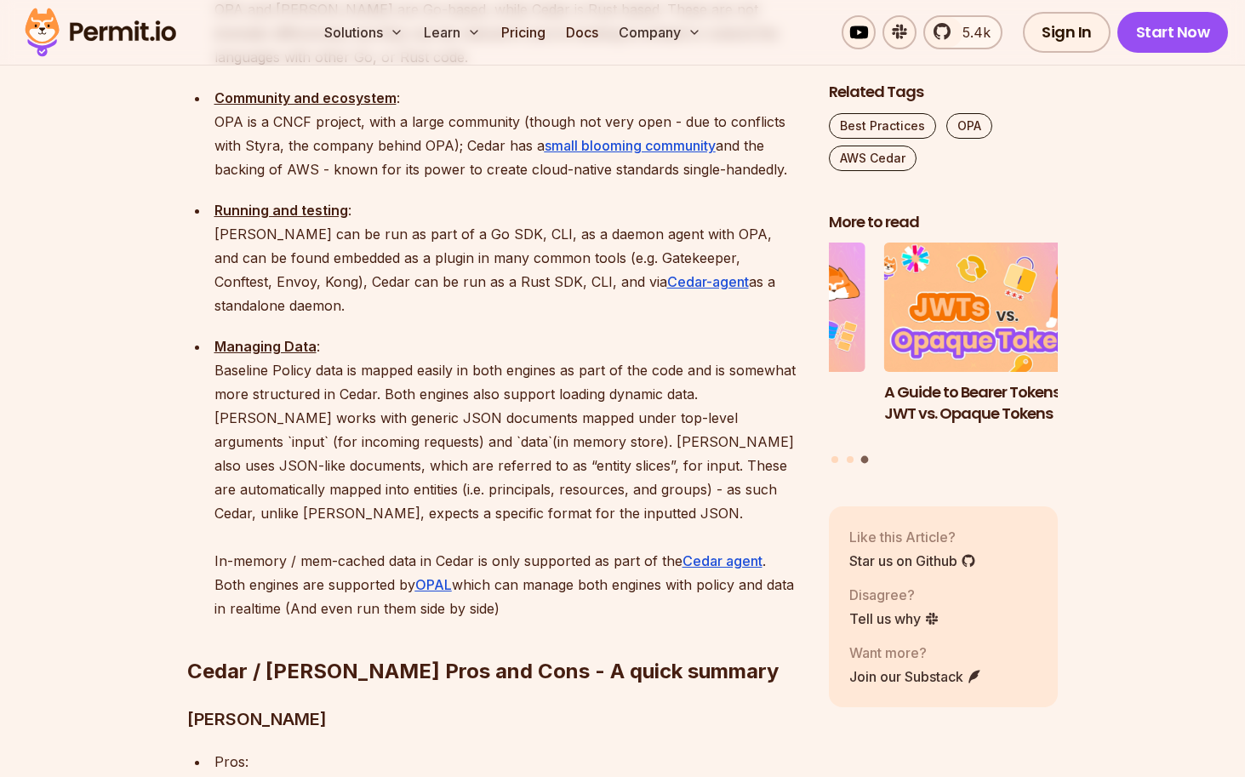
drag, startPoint x: 460, startPoint y: 304, endPoint x: 468, endPoint y: 340, distance: 36.6
click at [468, 340] on p "Managing Data : Baseline Policy data is mapped easily in both engines as part o…" at bounding box center [507, 477] width 587 height 286
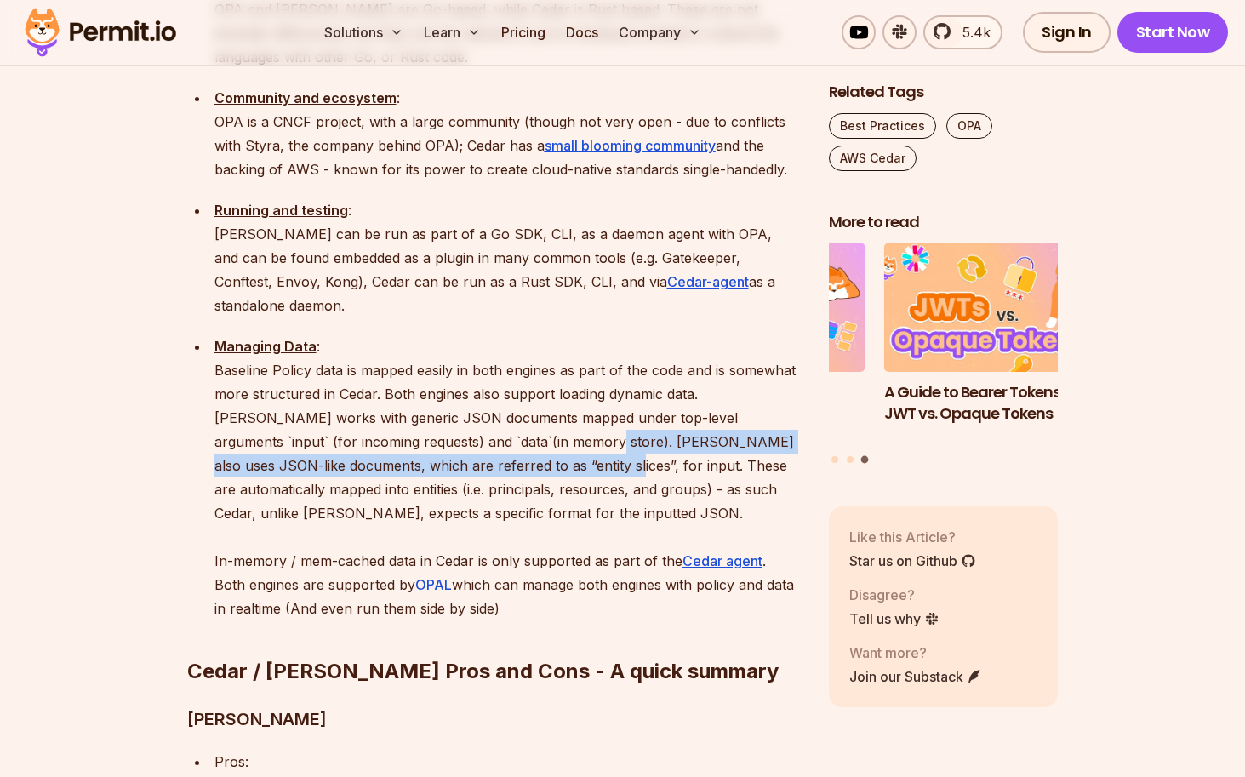
drag, startPoint x: 468, startPoint y: 344, endPoint x: 457, endPoint y: 331, distance: 16.9
click at [457, 334] on p "Managing Data : Baseline Policy data is mapped easily in both engines as part o…" at bounding box center [507, 477] width 587 height 286
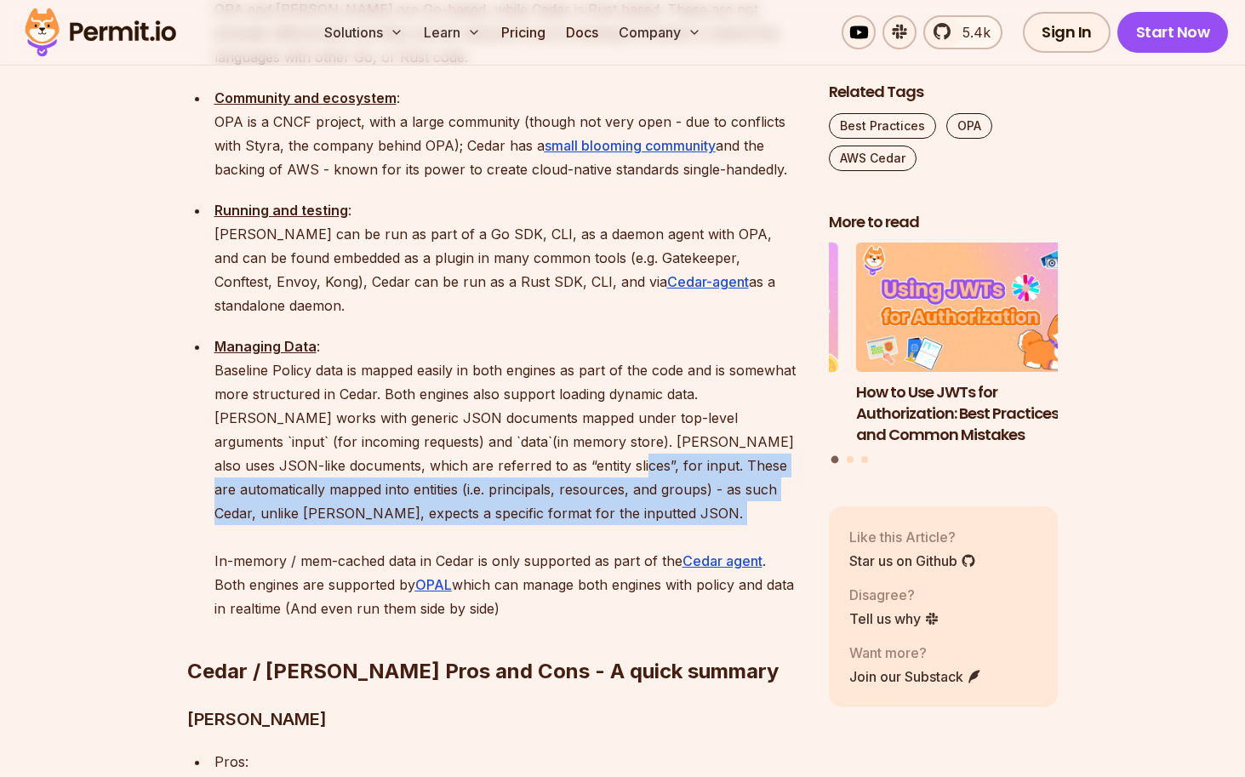
drag, startPoint x: 462, startPoint y: 330, endPoint x: 455, endPoint y: 389, distance: 59.1
click at [455, 389] on p "Managing Data : Baseline Policy data is mapped easily in both engines as part o…" at bounding box center [507, 477] width 587 height 286
click at [454, 386] on p "Managing Data : Baseline Policy data is mapped easily in both engines as part o…" at bounding box center [507, 477] width 587 height 286
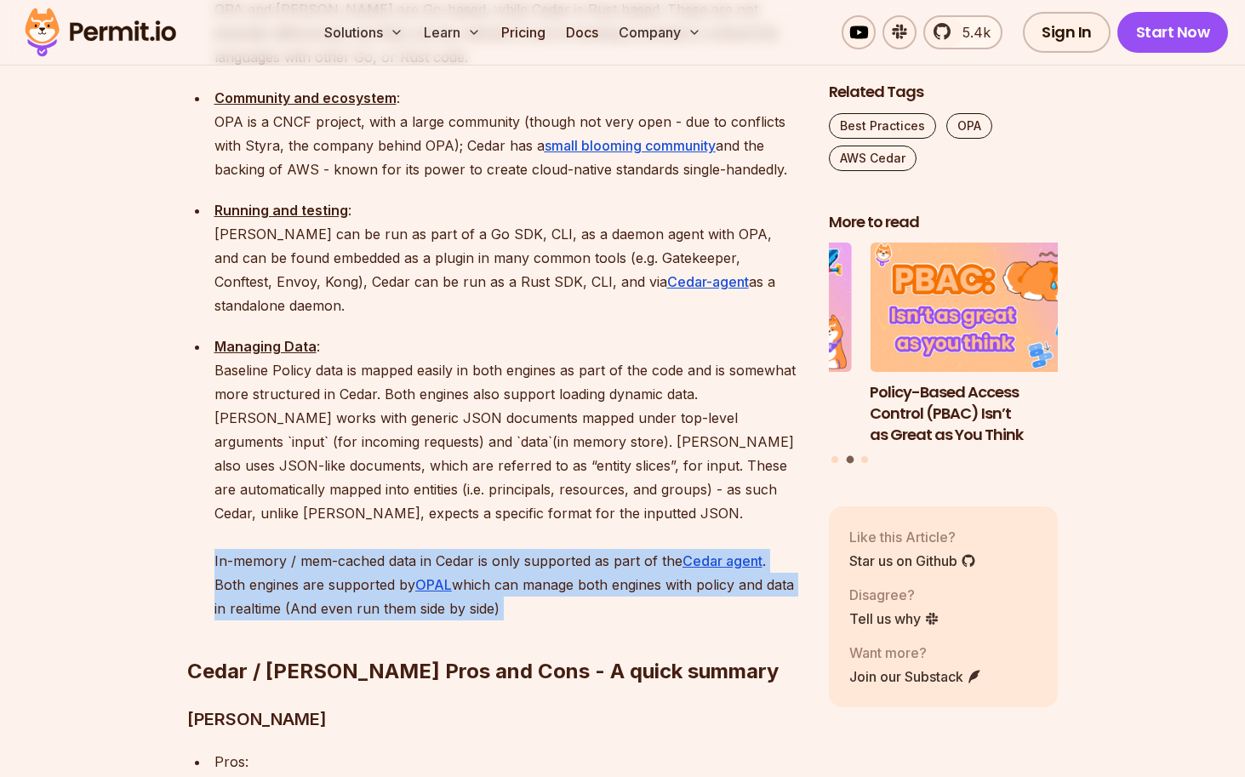
drag, startPoint x: 218, startPoint y: 422, endPoint x: 270, endPoint y: 489, distance: 85.0
click at [270, 489] on div "Policy as code (PAC) is a software development approach that treats authorizati…" at bounding box center [494, 572] width 615 height 4269
click at [270, 590] on h2 "Cedar / [PERSON_NAME] Pros and Cons - A quick summary" at bounding box center [494, 637] width 615 height 95
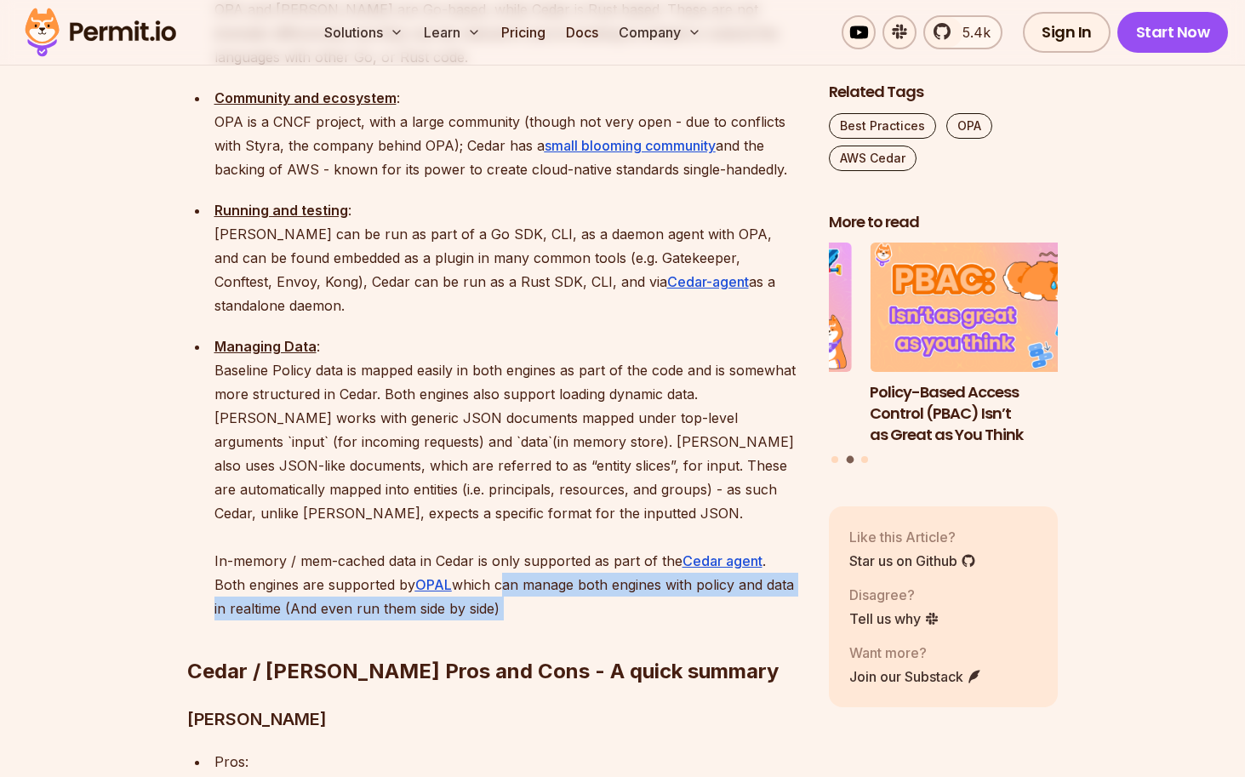
drag, startPoint x: 521, startPoint y: 452, endPoint x: 544, endPoint y: 468, distance: 28.1
click at [544, 468] on div "Policy as code (PAC) is a software development approach that treats authorizati…" at bounding box center [494, 572] width 615 height 4269
click at [544, 590] on h2 "Cedar / [PERSON_NAME] Pros and Cons - A quick summary" at bounding box center [494, 637] width 615 height 95
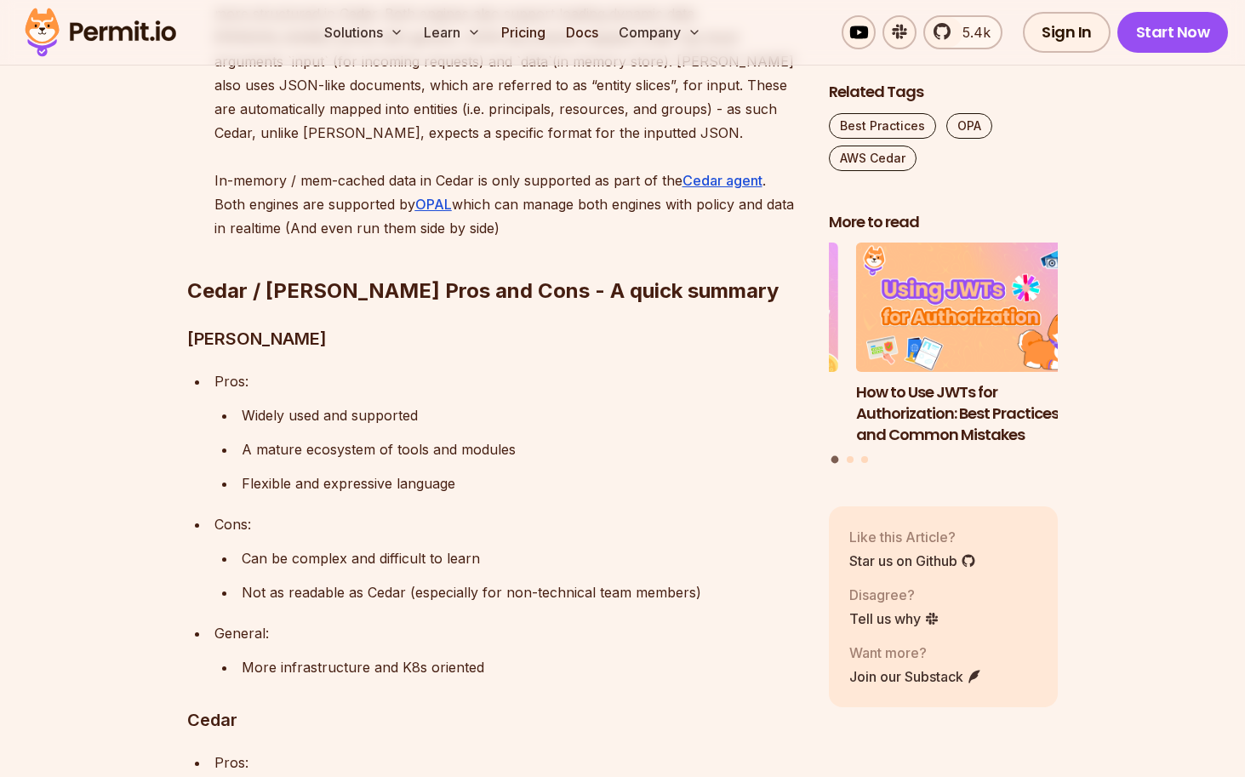
scroll to position [3065, 0]
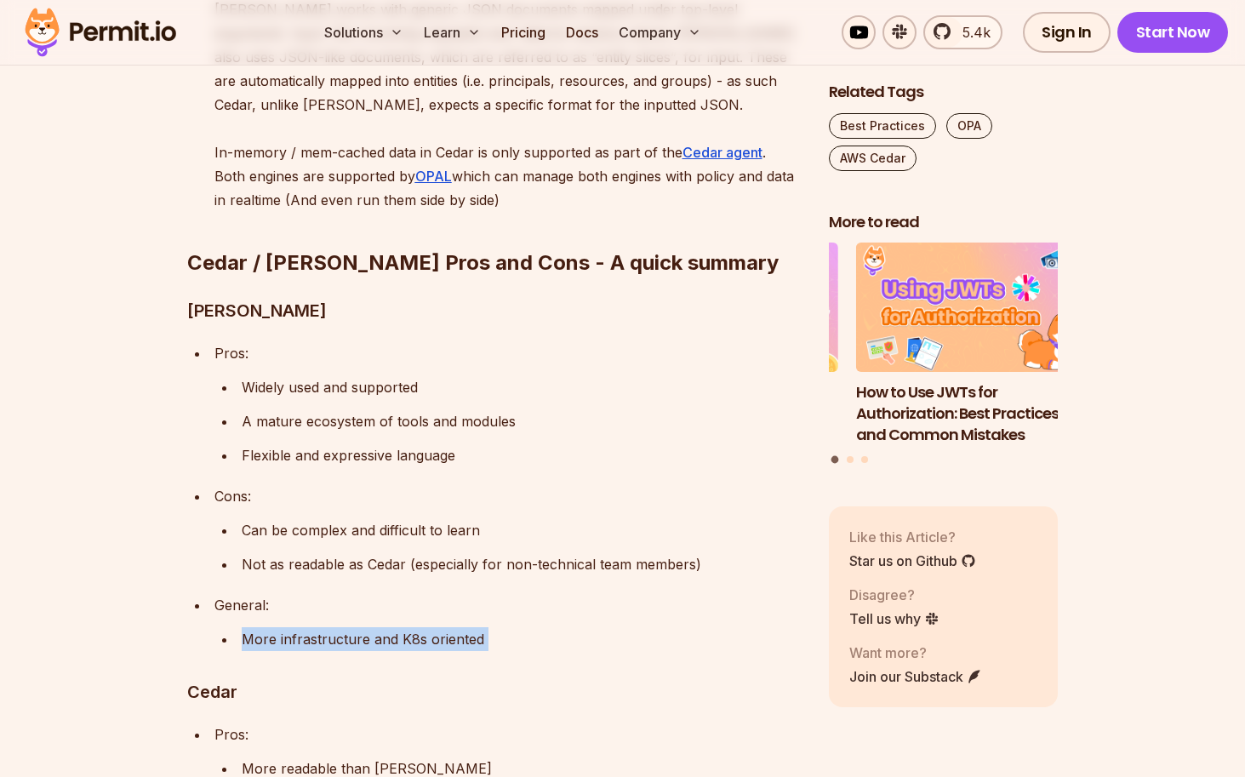
drag, startPoint x: 324, startPoint y: 501, endPoint x: 518, endPoint y: 517, distance: 194.7
click at [518, 517] on div "Policy as code (PAC) is a software development approach that treats authorizati…" at bounding box center [494, 164] width 615 height 4269
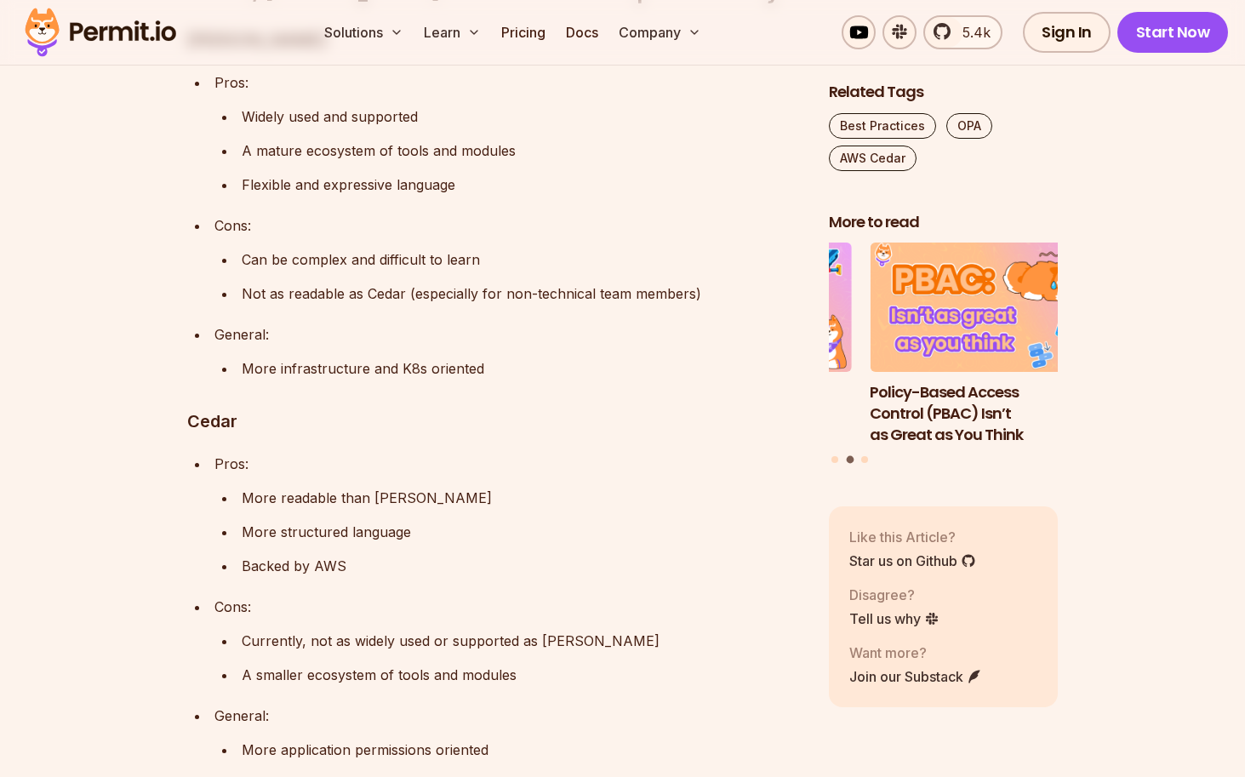
scroll to position [3371, 0]
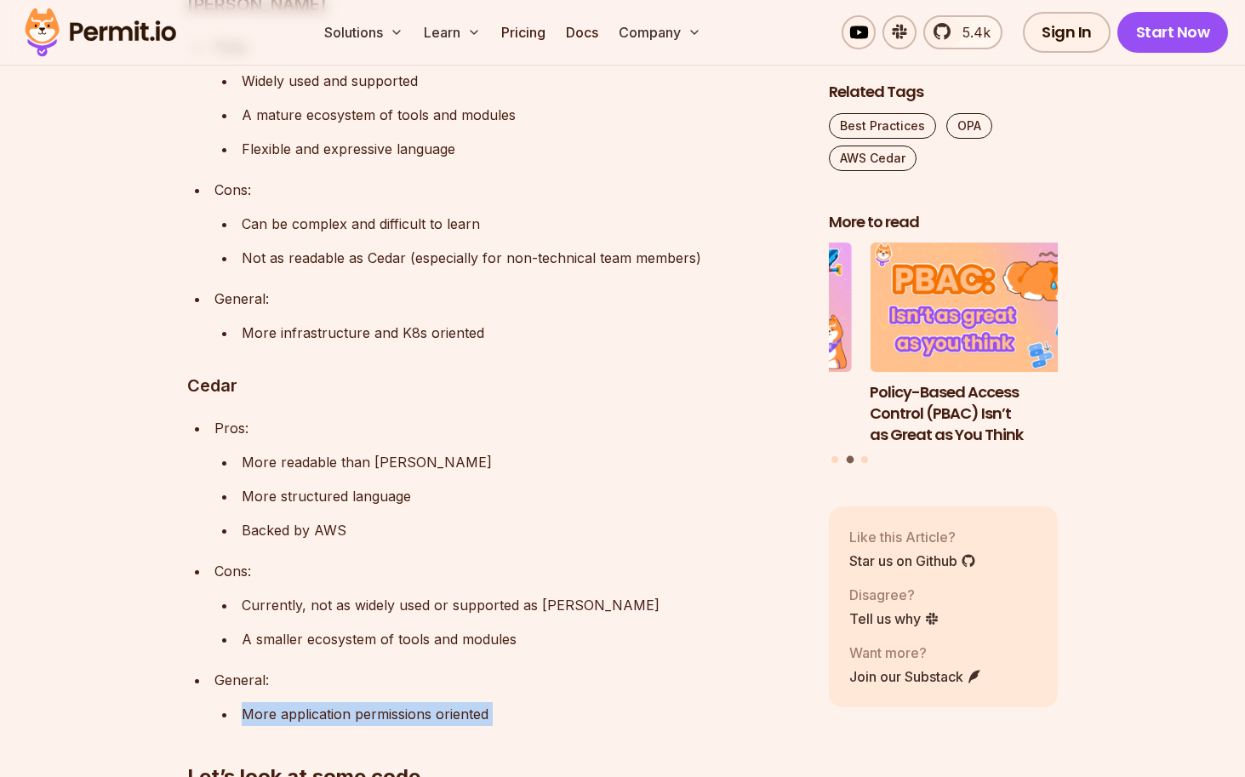
drag, startPoint x: 250, startPoint y: 577, endPoint x: 508, endPoint y: 592, distance: 258.3
drag, startPoint x: 508, startPoint y: 592, endPoint x: 518, endPoint y: 589, distance: 10.5
click at [509, 695] on h2 "Let’s look at some code" at bounding box center [494, 742] width 615 height 95
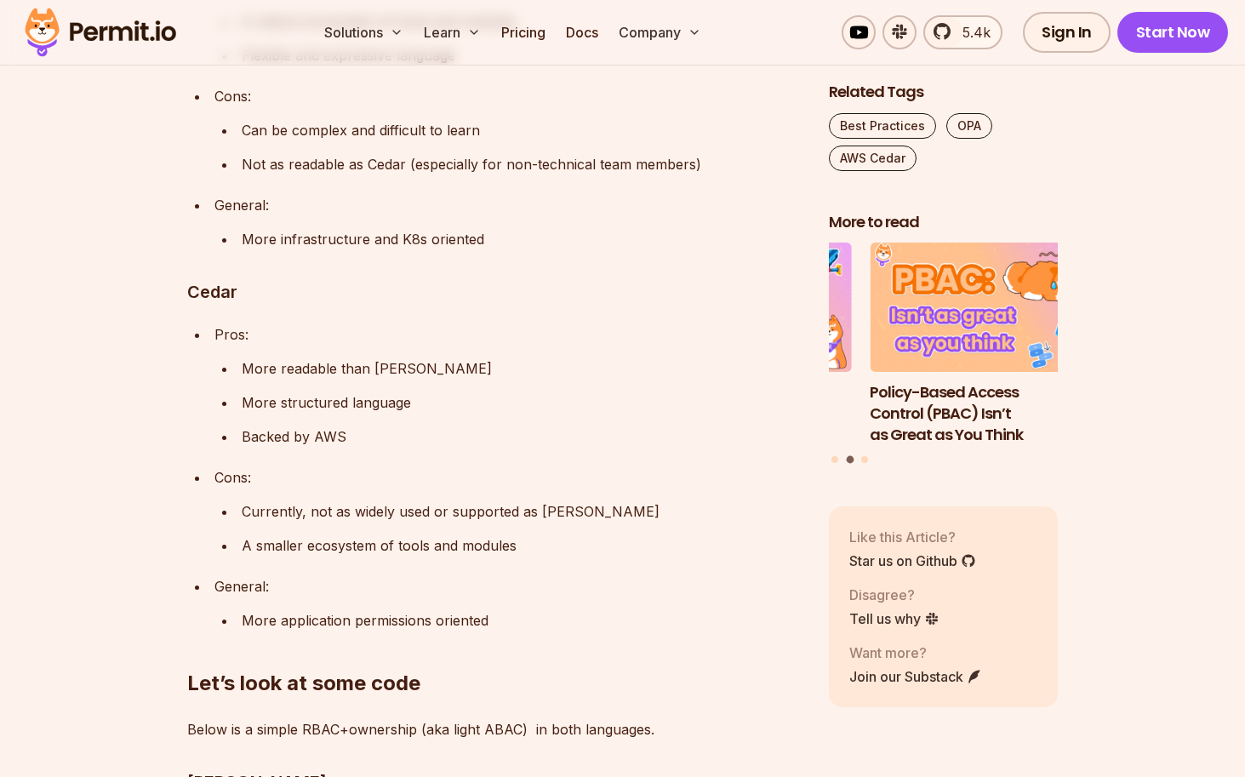
scroll to position [3576, 0]
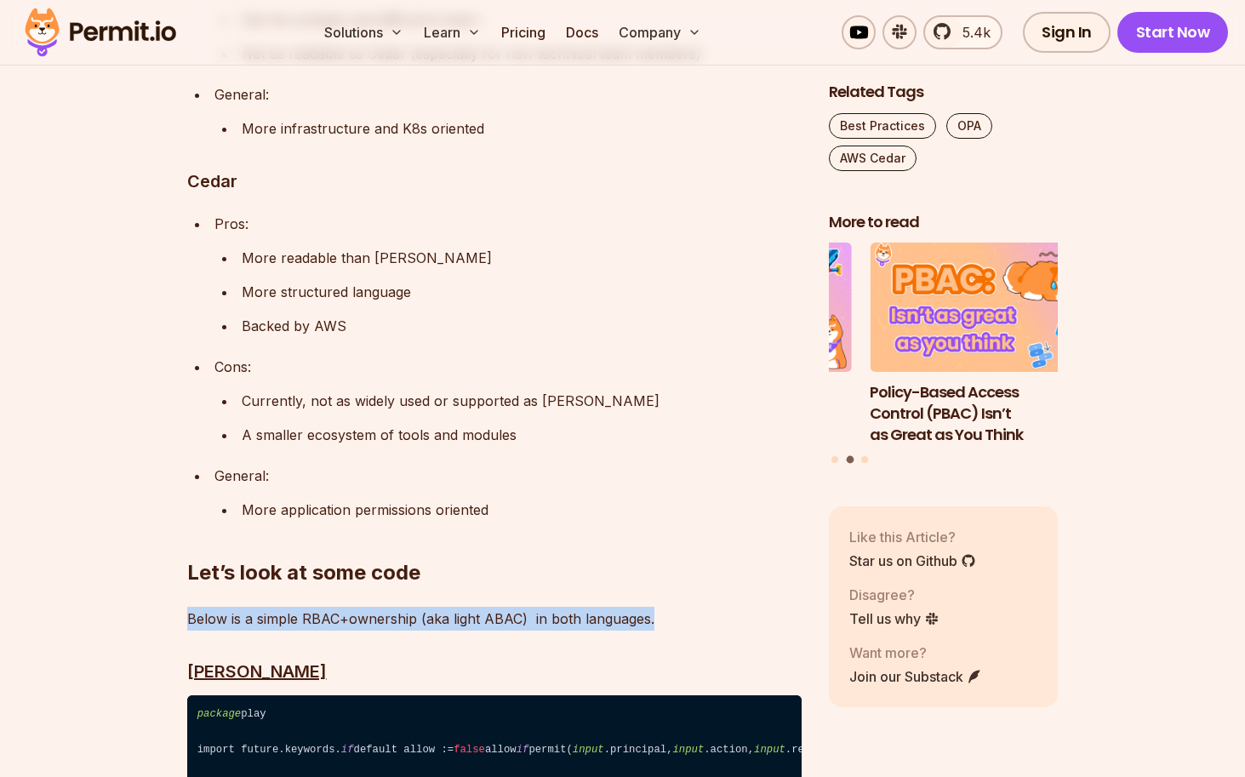
drag, startPoint x: 345, startPoint y: 485, endPoint x: 656, endPoint y: 495, distance: 311.7
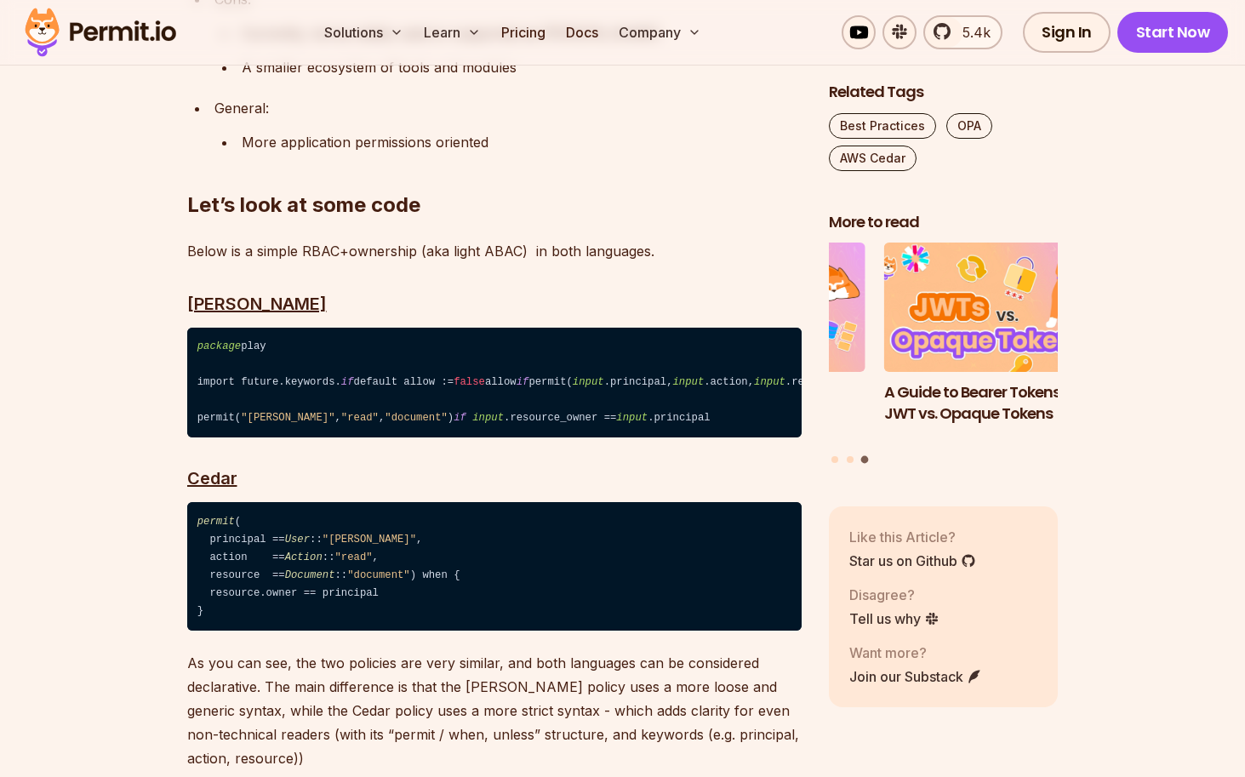
scroll to position [4086, 0]
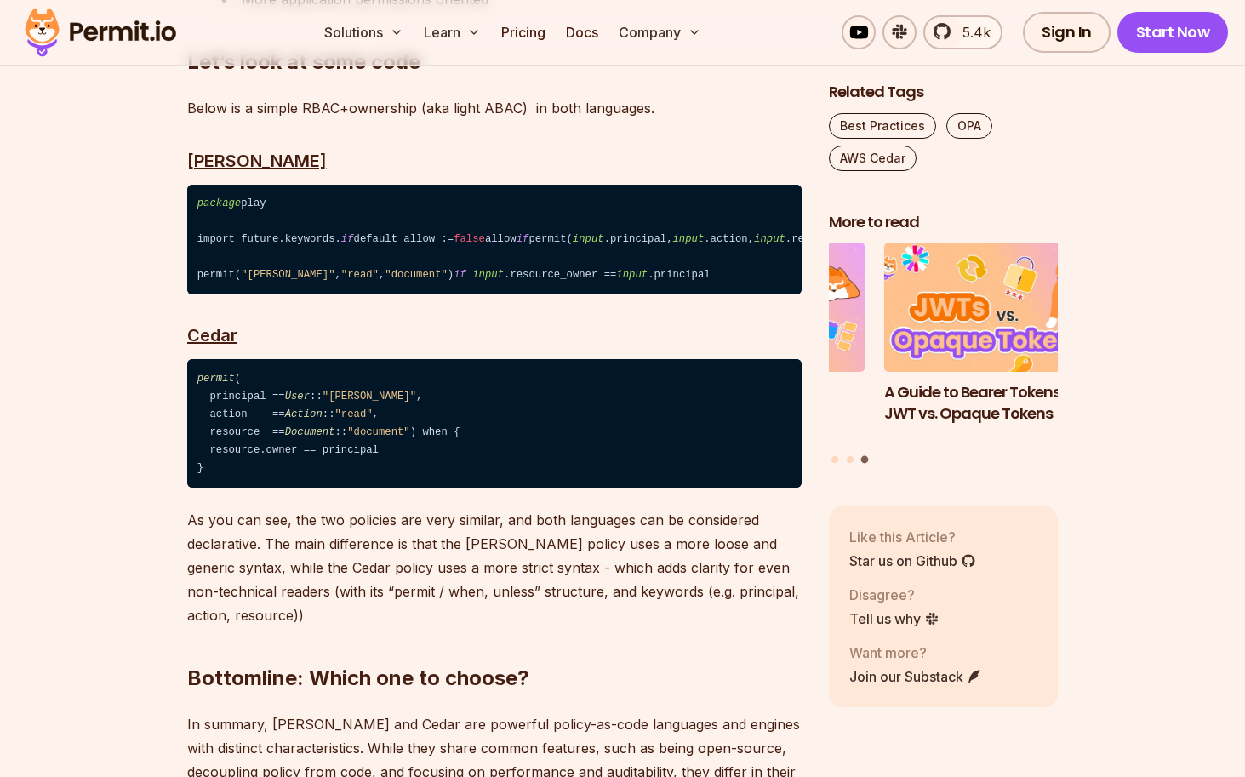
click at [229, 518] on p "As you can see, the two policies are very similar, and both languages can be co…" at bounding box center [494, 567] width 615 height 119
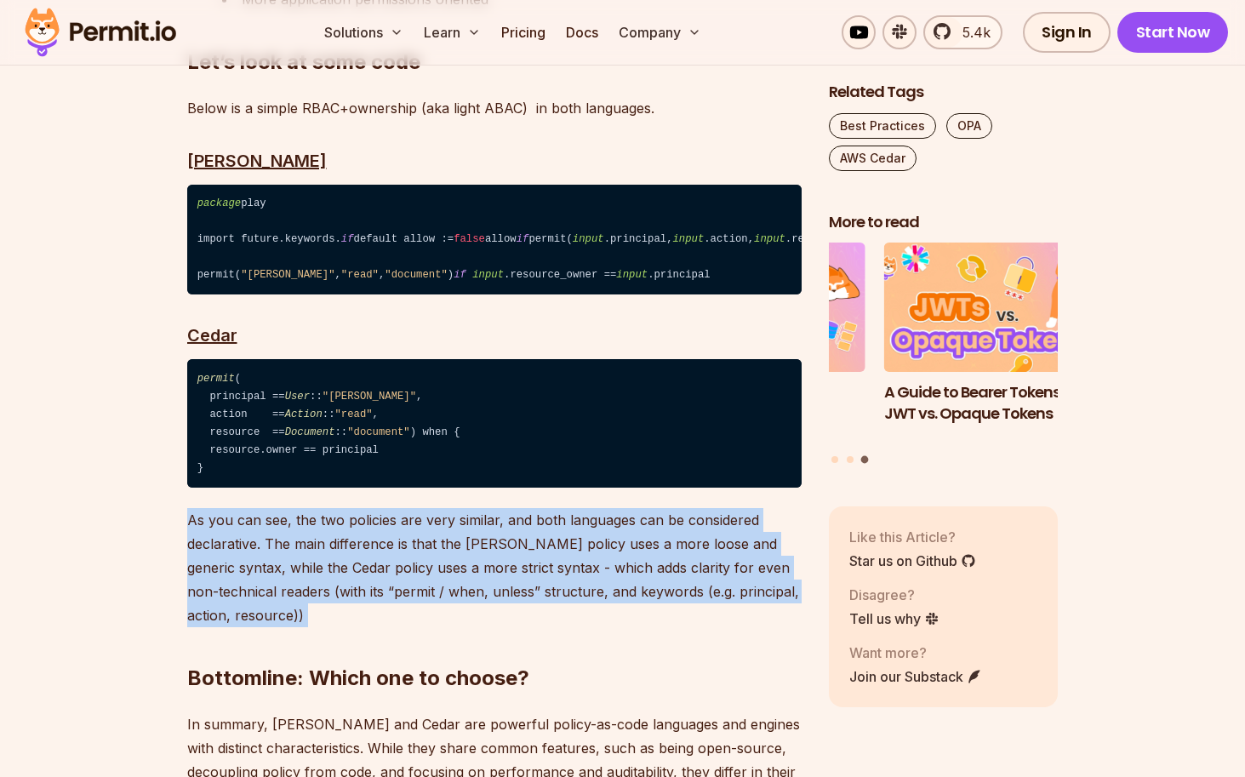
drag, startPoint x: 188, startPoint y: 488, endPoint x: 349, endPoint y: 594, distance: 192.9
click at [349, 597] on h2 "Bottomline: Which one to choose?" at bounding box center [494, 644] width 615 height 95
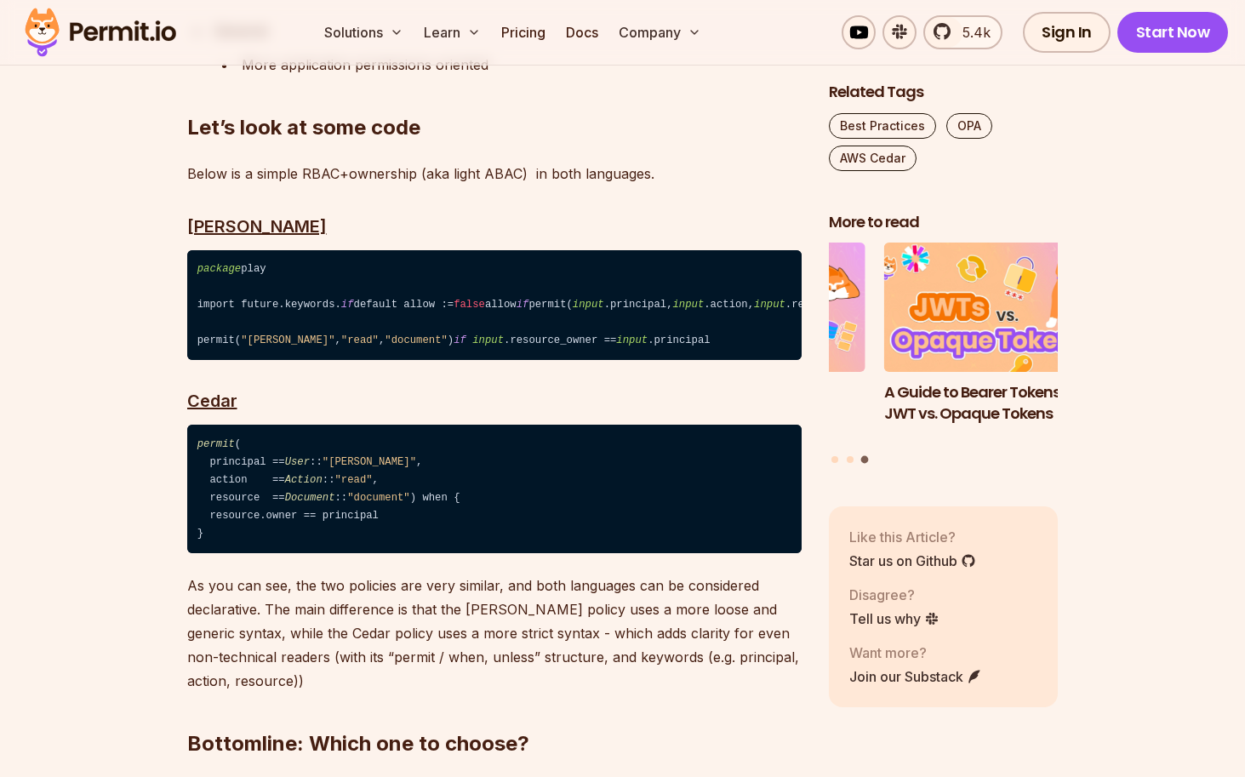
scroll to position [3984, 0]
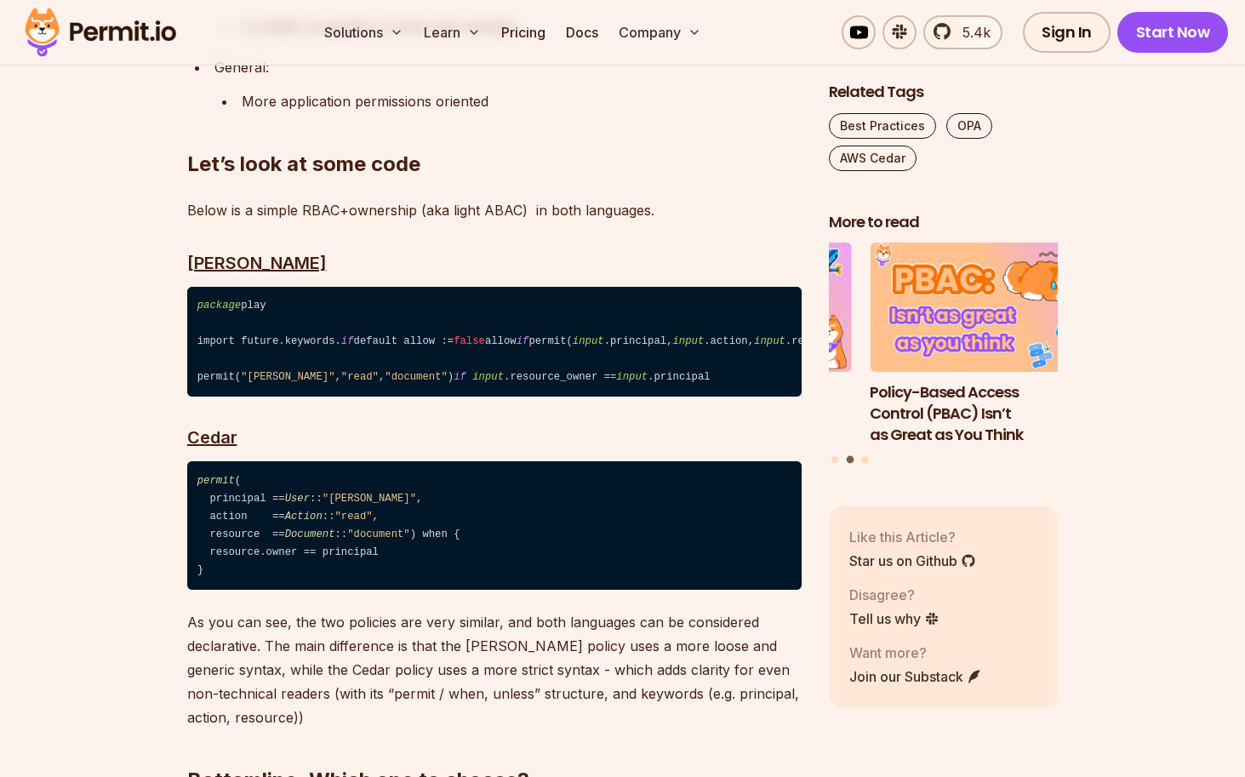
click at [269, 612] on p "As you can see, the two policies are very similar, and both languages can be co…" at bounding box center [494, 669] width 615 height 119
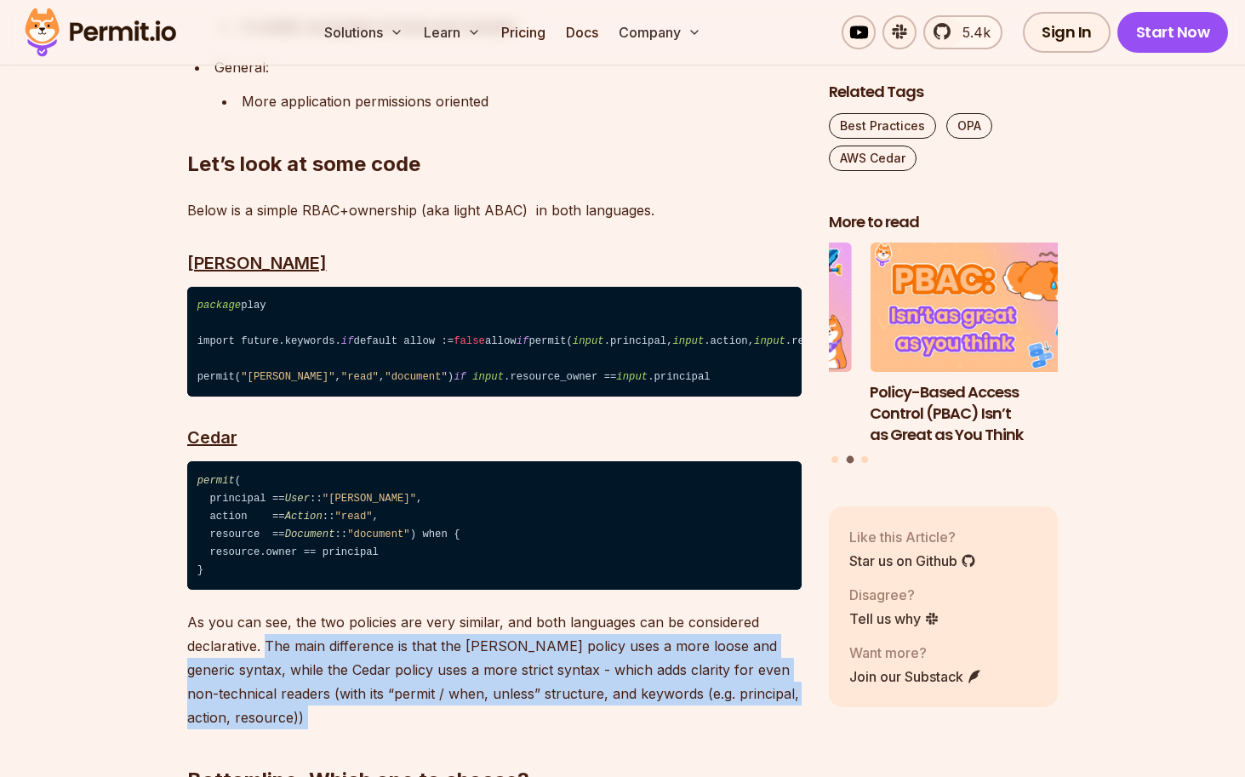
drag, startPoint x: 266, startPoint y: 609, endPoint x: 343, endPoint y: 689, distance: 111.4
click at [343, 699] on h2 "Bottomline: Which one to choose?" at bounding box center [494, 746] width 615 height 95
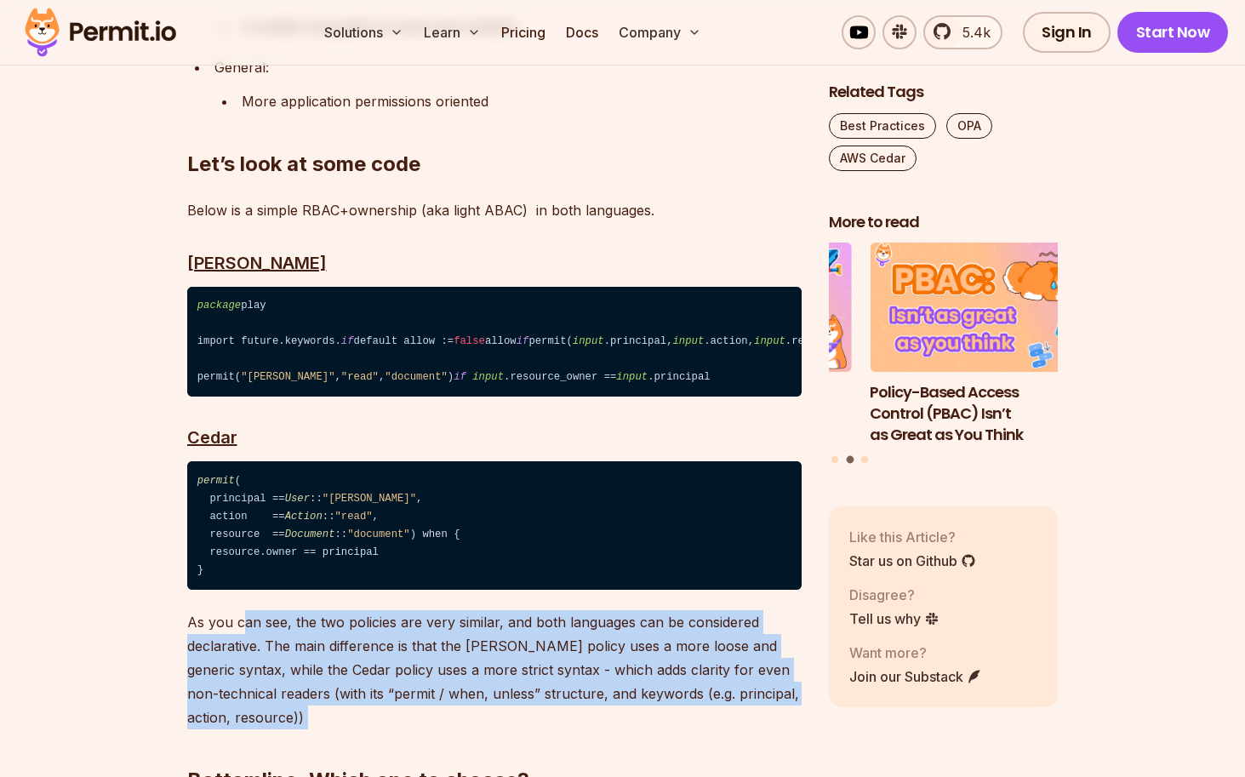
drag, startPoint x: 328, startPoint y: 689, endPoint x: 241, endPoint y: 599, distance: 125.2
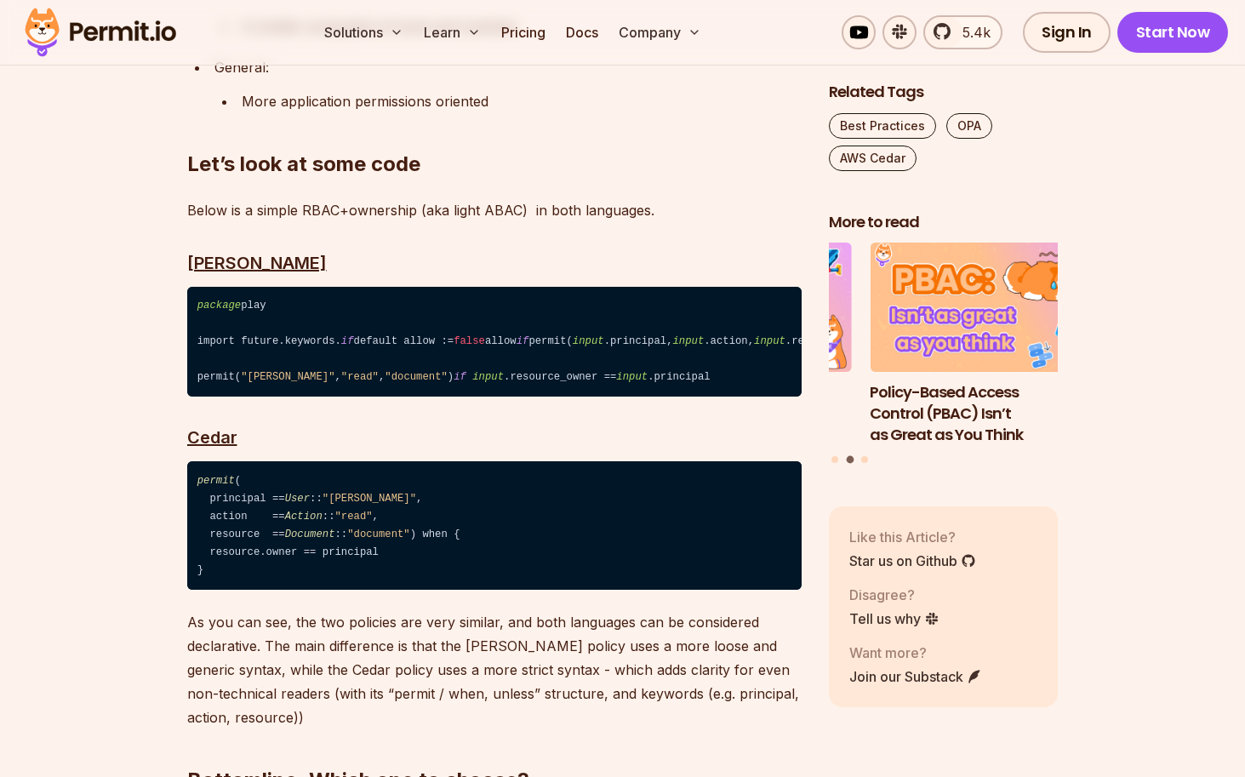
click at [240, 610] on p "As you can see, the two policies are very similar, and both languages can be co…" at bounding box center [494, 669] width 615 height 119
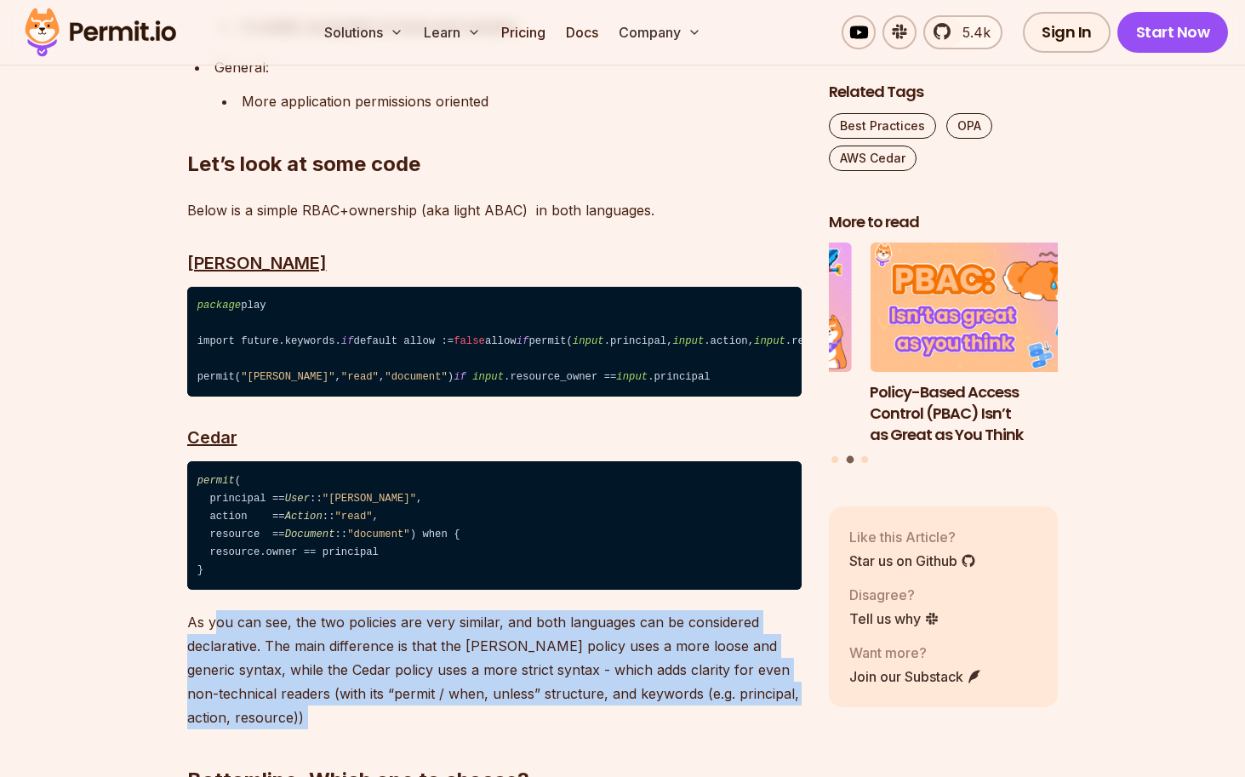
drag, startPoint x: 215, startPoint y: 589, endPoint x: 373, endPoint y: 710, distance: 198.5
click at [373, 710] on h2 "Bottomline: Which one to choose?" at bounding box center [494, 746] width 615 height 95
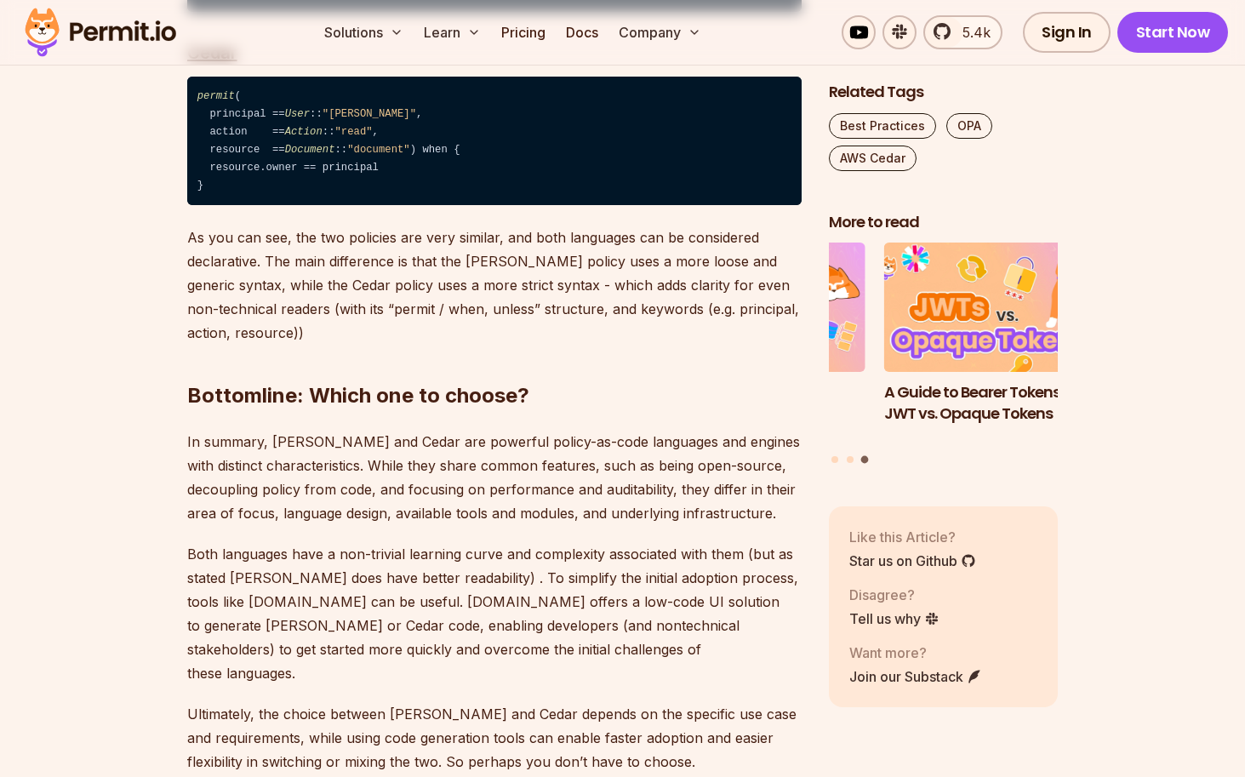
scroll to position [4393, 0]
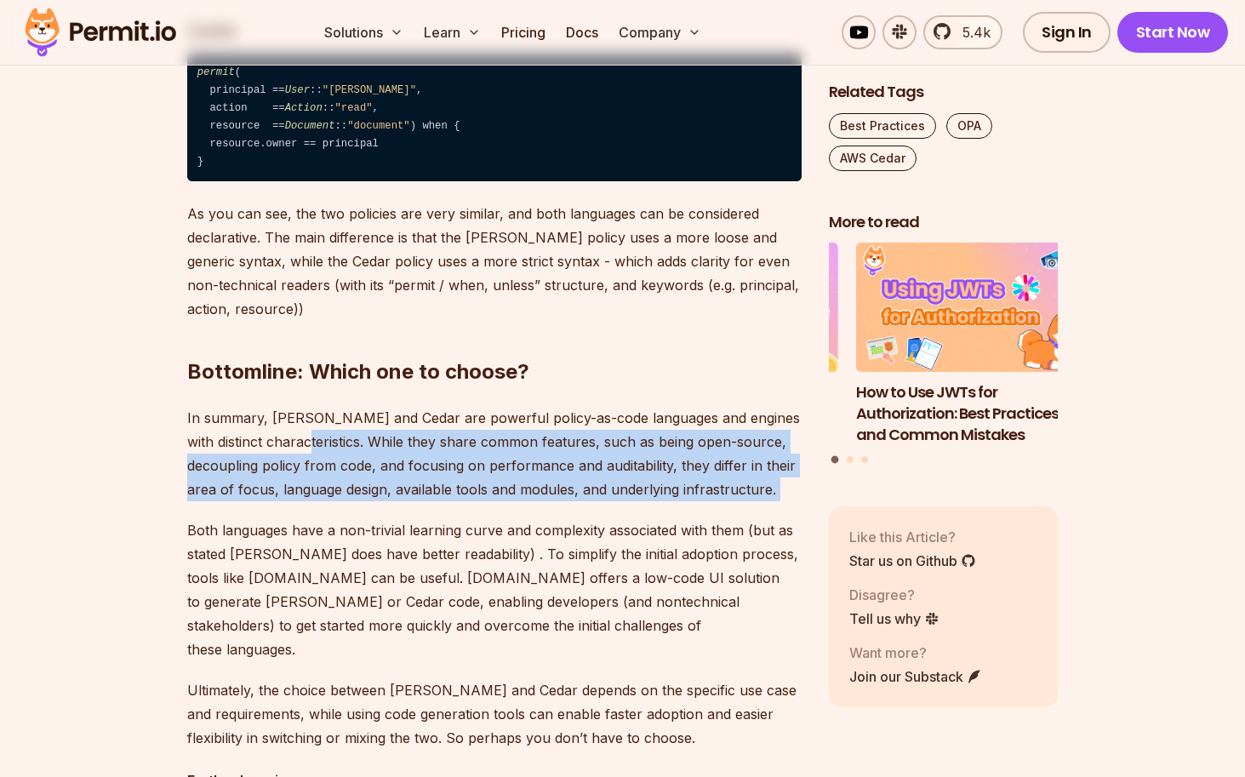
drag, startPoint x: 280, startPoint y: 408, endPoint x: 318, endPoint y: 482, distance: 83.4
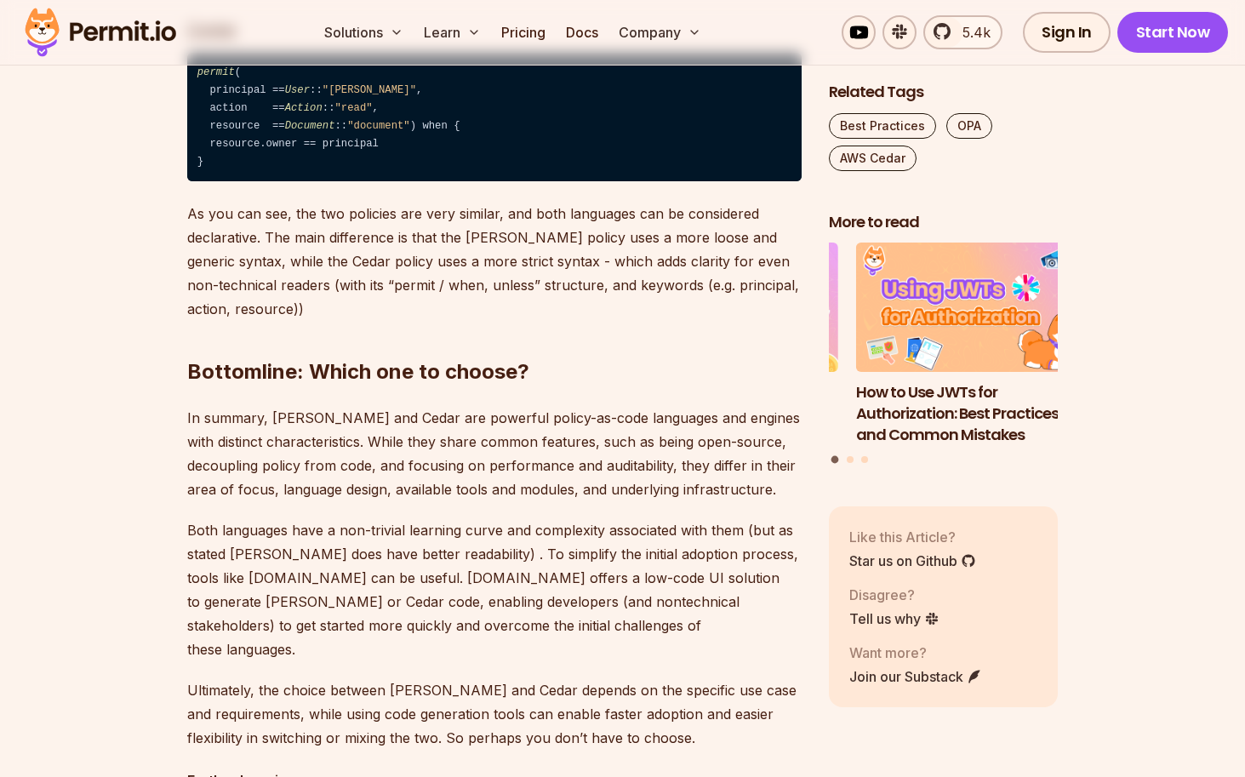
drag, startPoint x: 318, startPoint y: 482, endPoint x: 308, endPoint y: 483, distance: 10.2
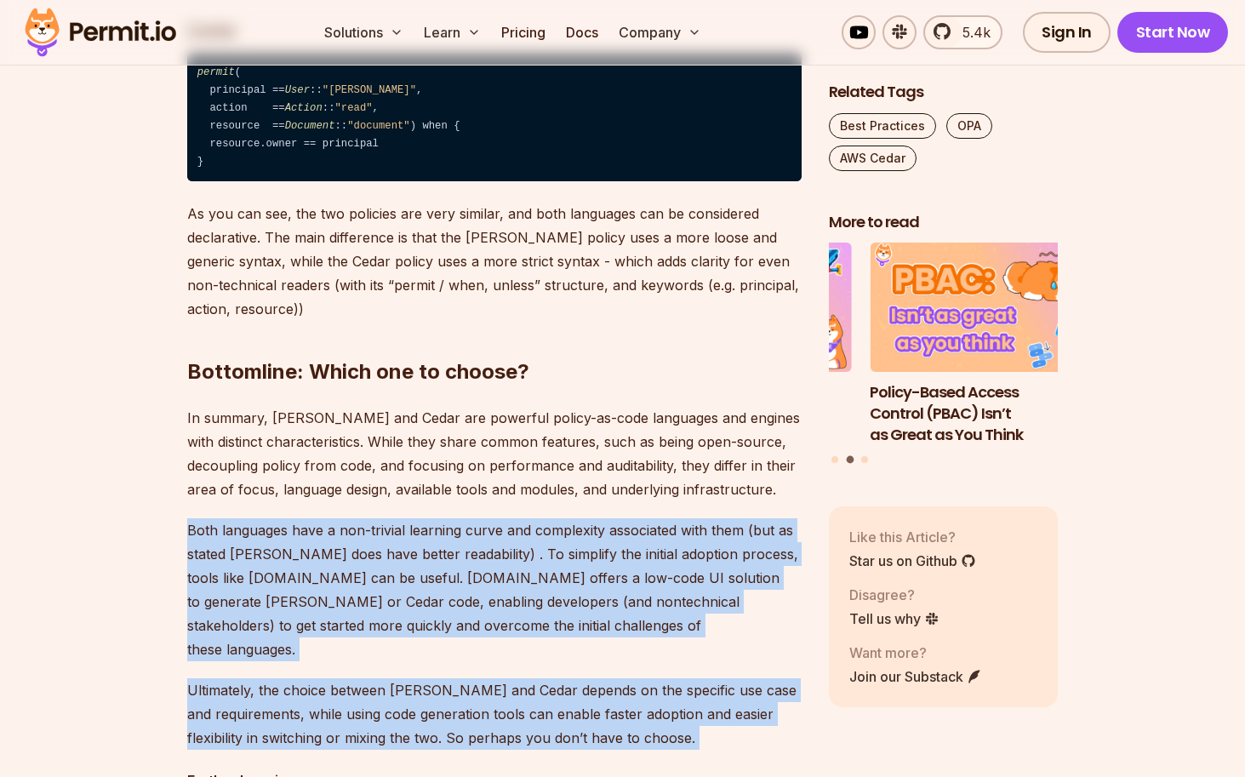
drag, startPoint x: 183, startPoint y: 501, endPoint x: 182, endPoint y: 706, distance: 205.1
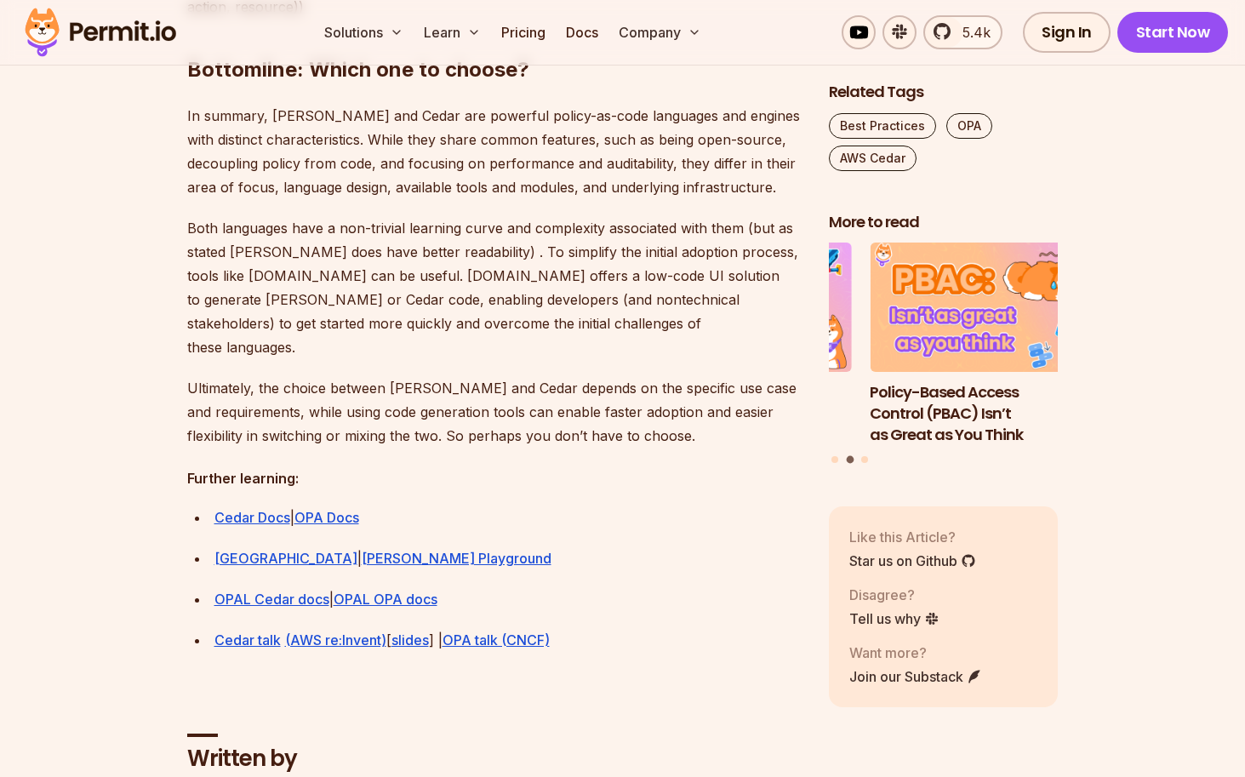
scroll to position [4699, 0]
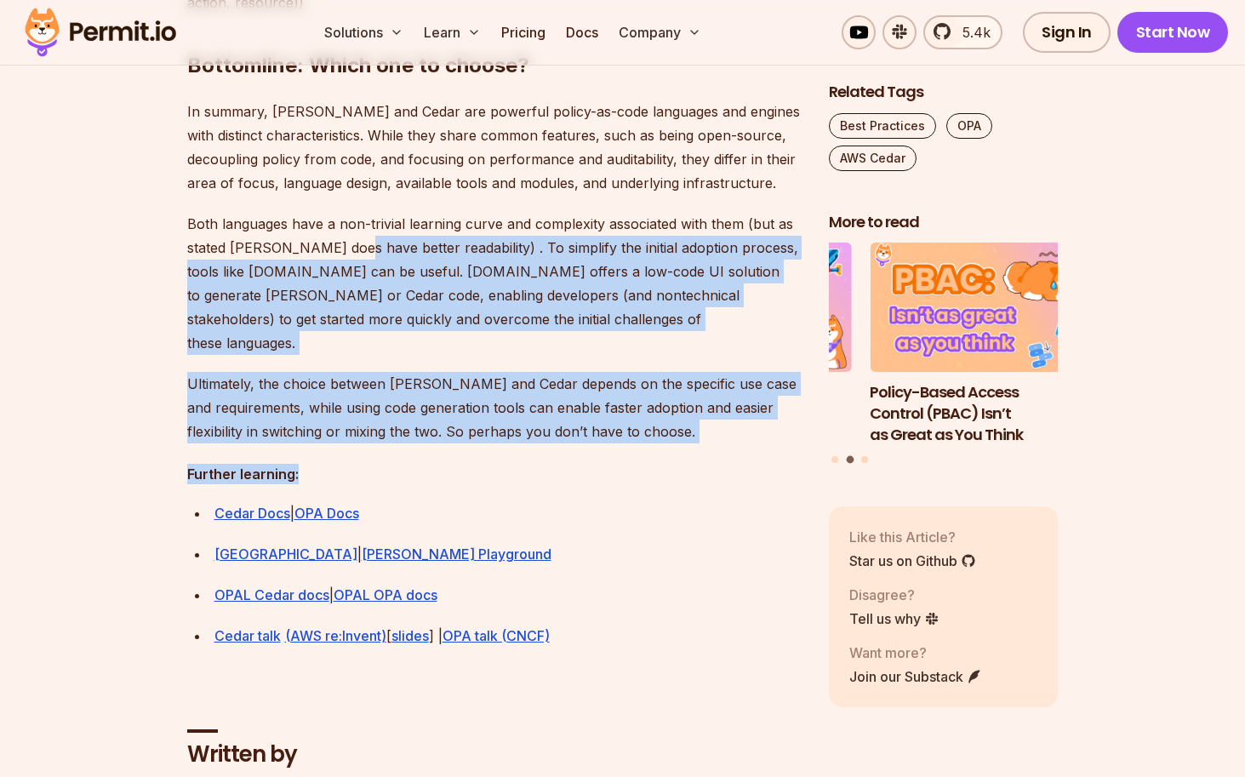
drag, startPoint x: 607, startPoint y: 408, endPoint x: 354, endPoint y: 220, distance: 315.1
click at [354, 220] on p "Both languages have a non-trivial learning curve and complexity associated with…" at bounding box center [494, 283] width 615 height 143
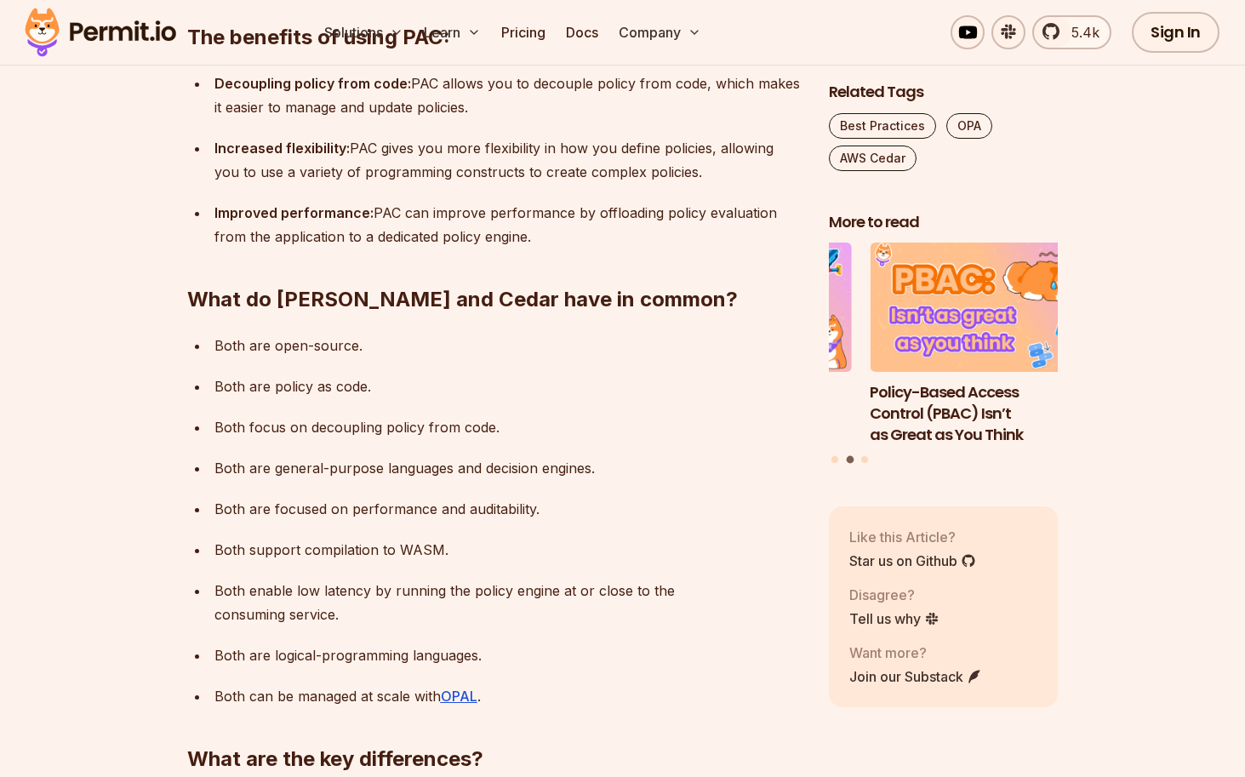
scroll to position [0, 0]
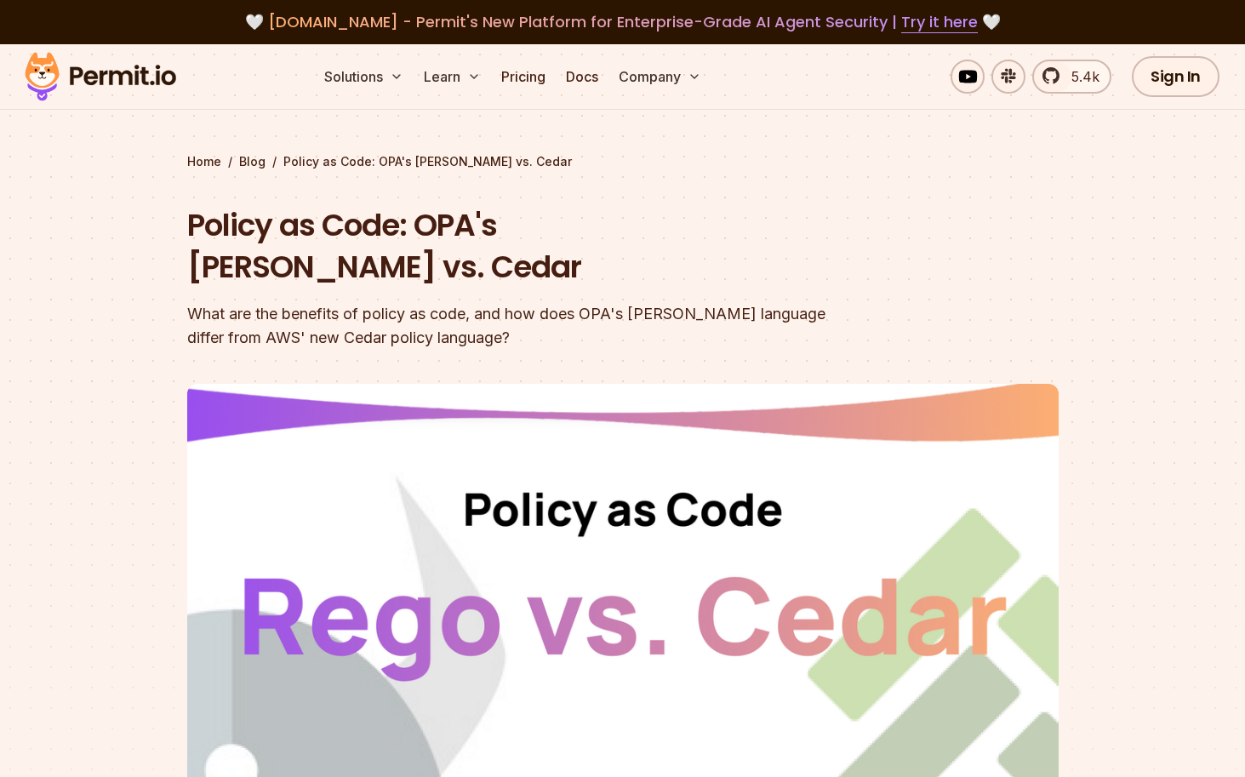
click at [135, 209] on section "Home / Blog / Policy as Code: OPA's [PERSON_NAME] vs. Cedar Policy as Code: OPA…" at bounding box center [622, 525] width 1245 height 962
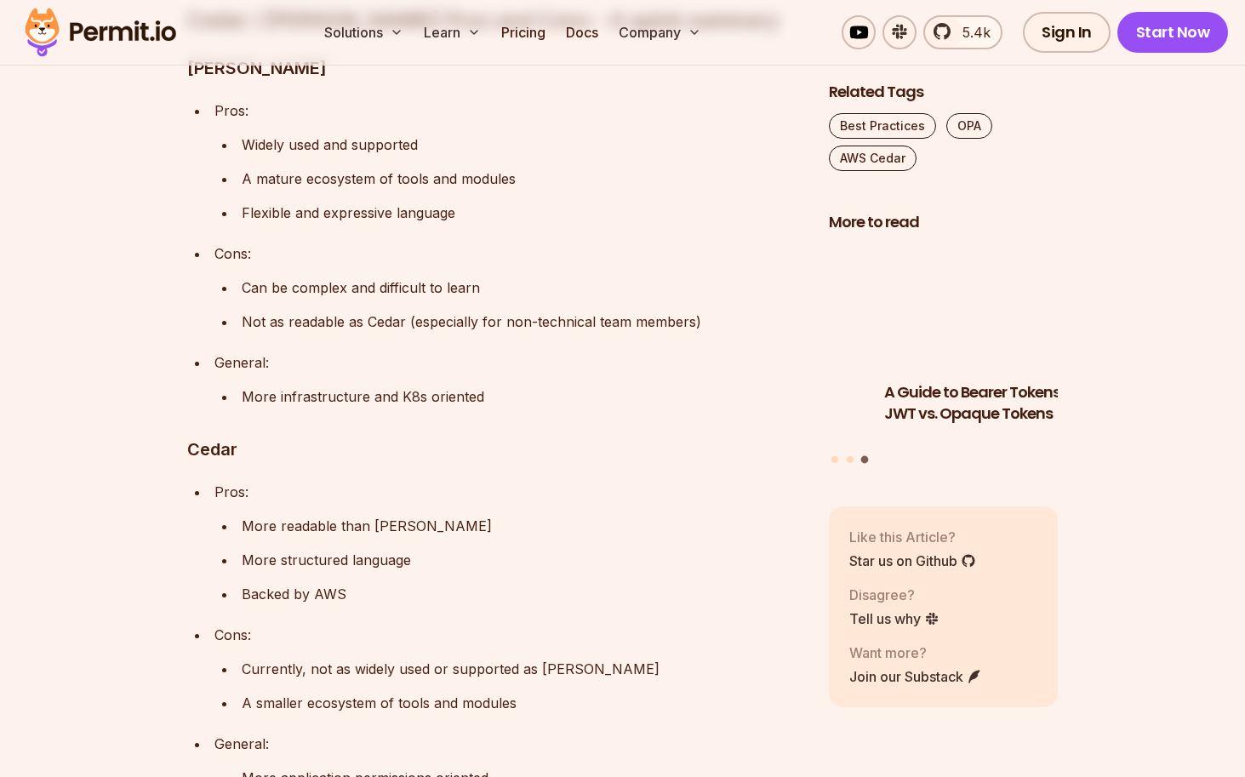
scroll to position [3312, 0]
